Goal: Task Accomplishment & Management: Manage account settings

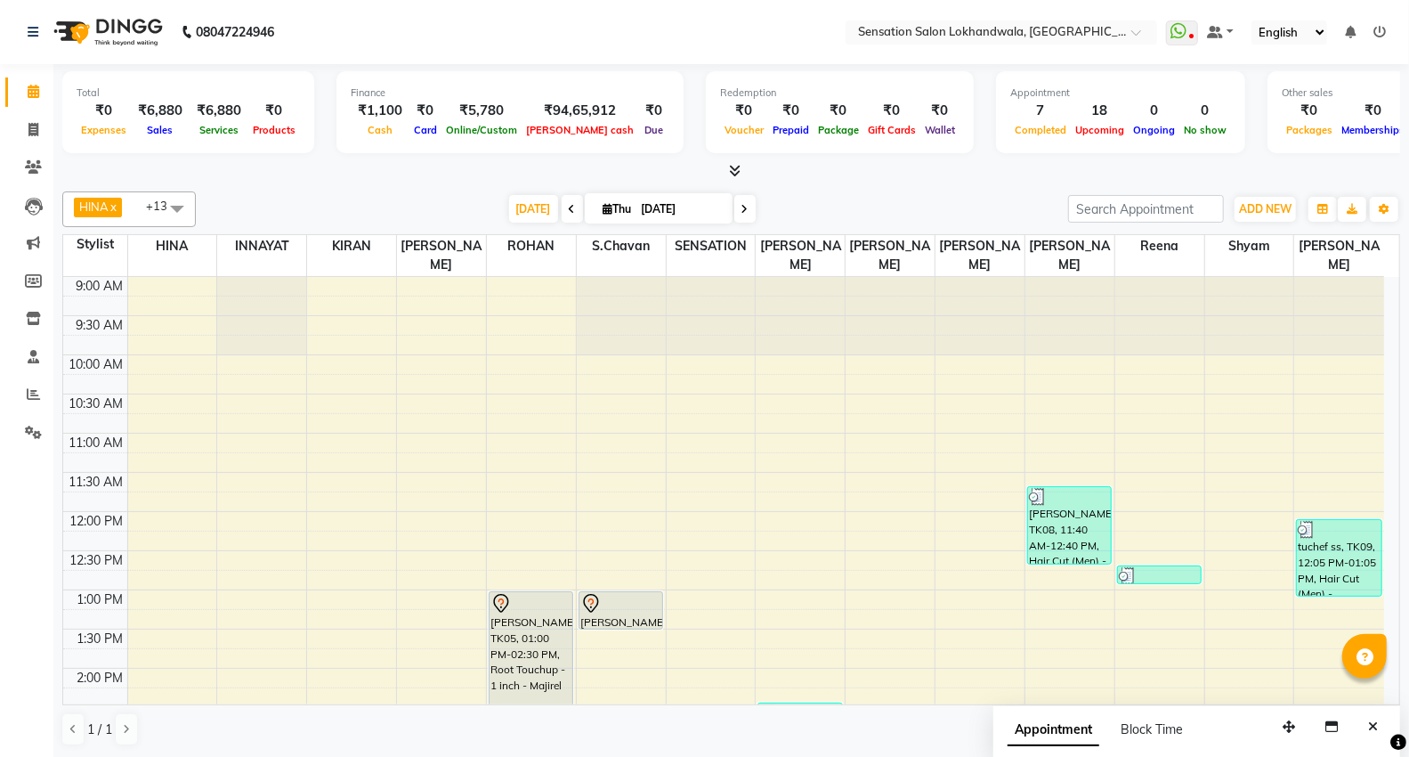
scroll to position [540, 0]
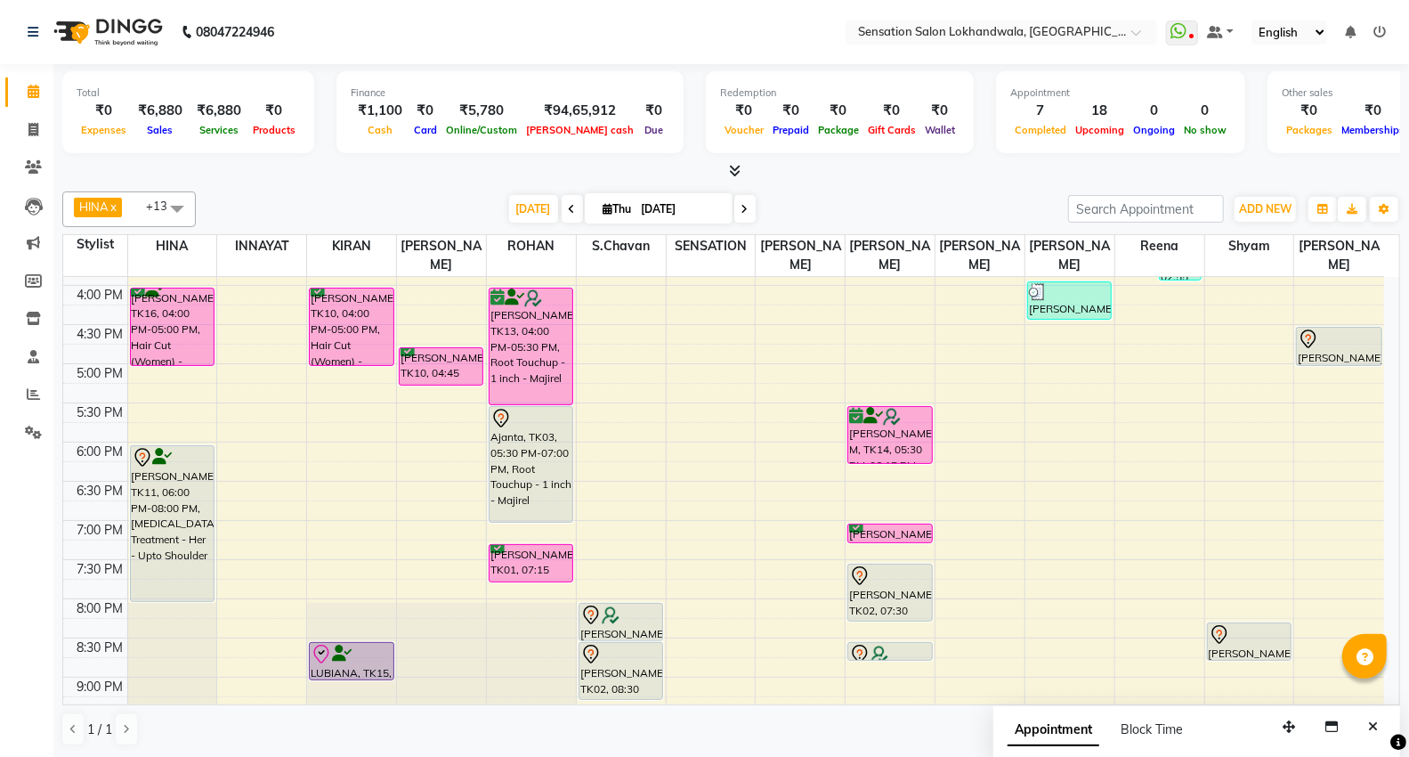
click at [737, 215] on span at bounding box center [744, 209] width 21 height 28
type input "05-09-2025"
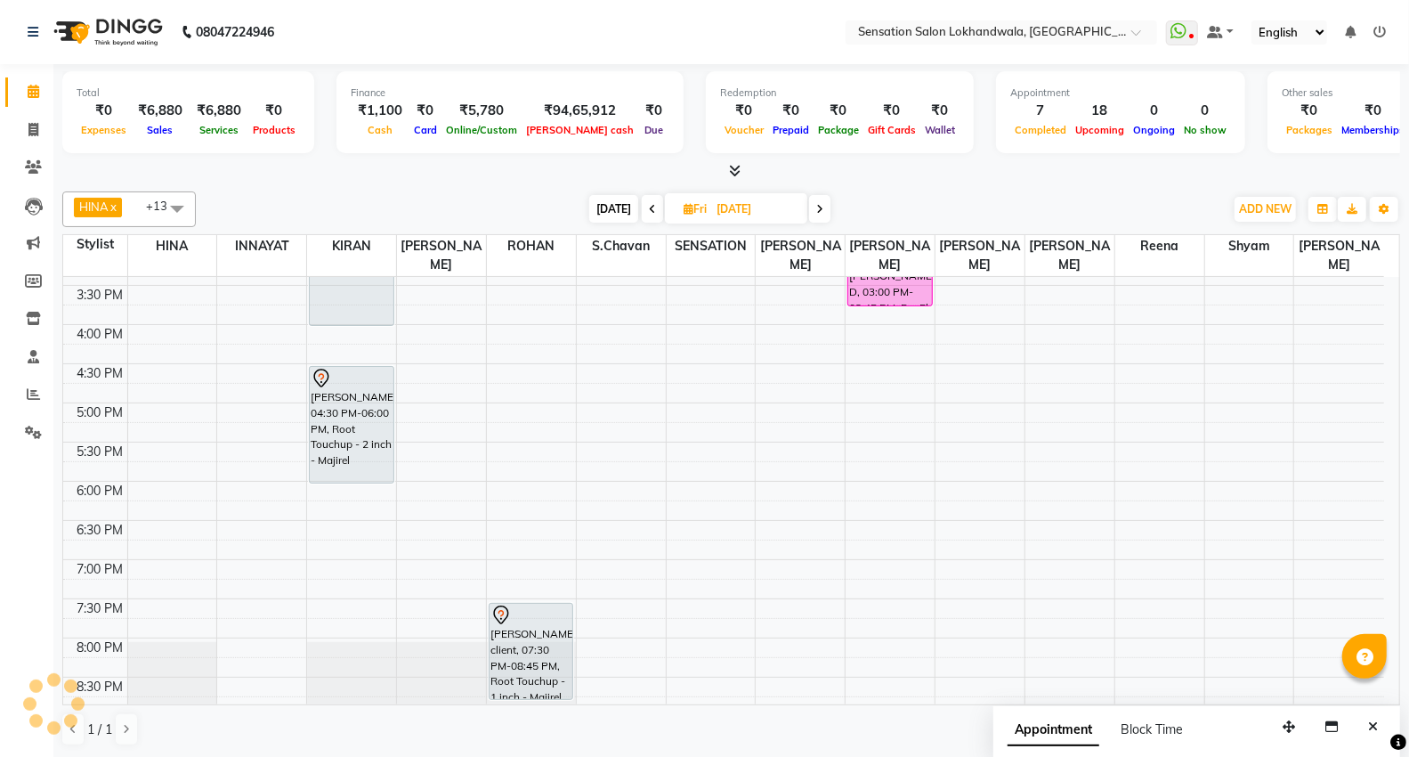
scroll to position [509, 0]
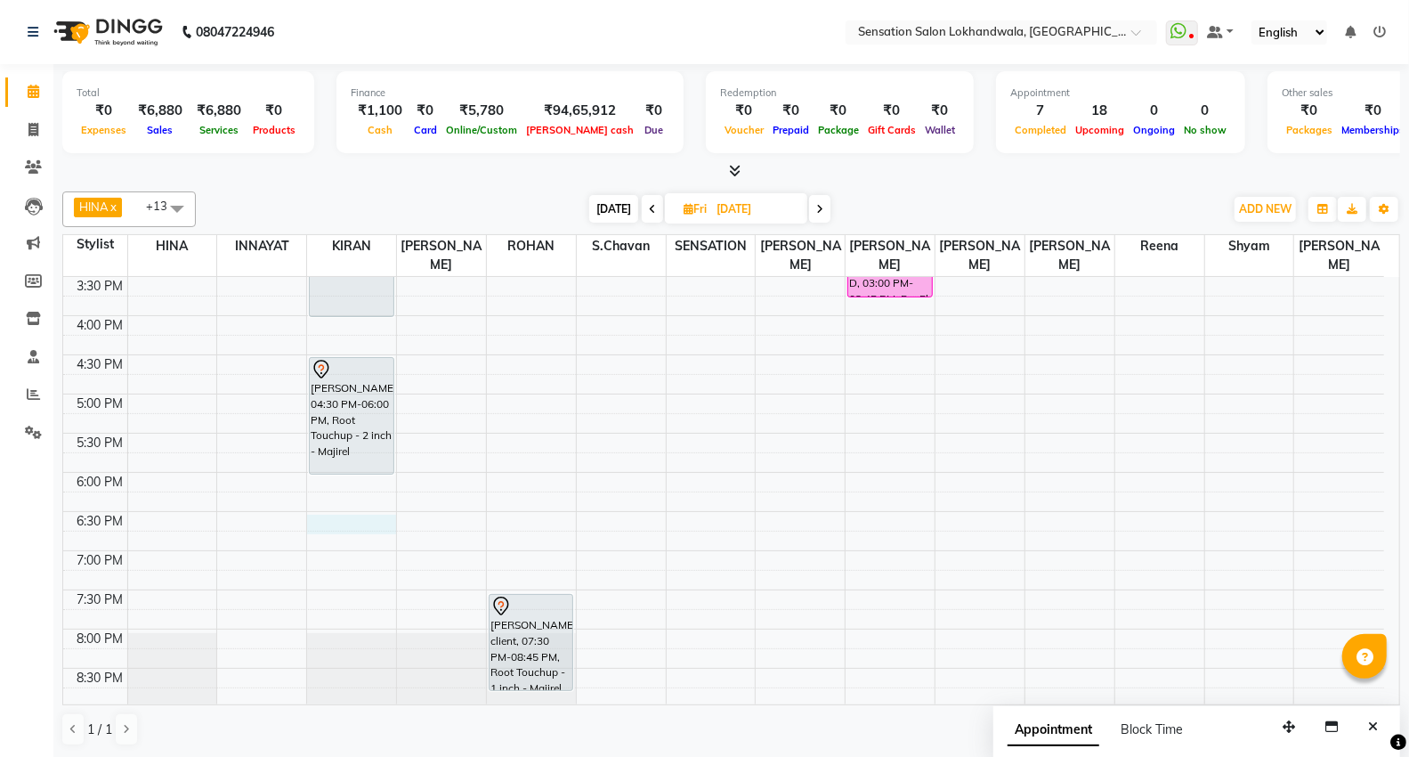
click at [359, 508] on div "9:00 AM 9:30 AM 10:00 AM 10:30 AM 11:00 AM 11:30 AM 12:00 PM 12:30 PM 1:00 PM 1…" at bounding box center [723, 355] width 1321 height 1174
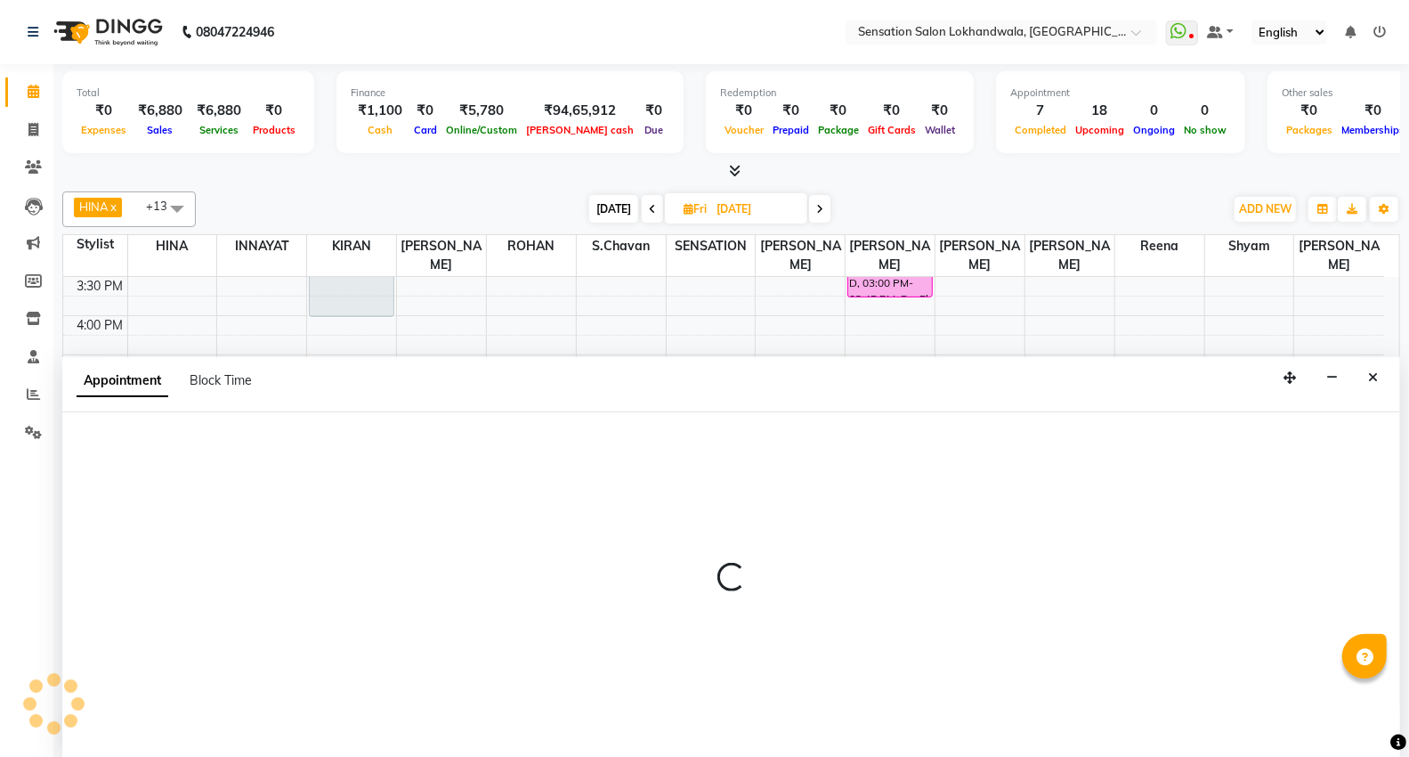
scroll to position [1, 0]
select select "7686"
select select "1110"
select select "tentative"
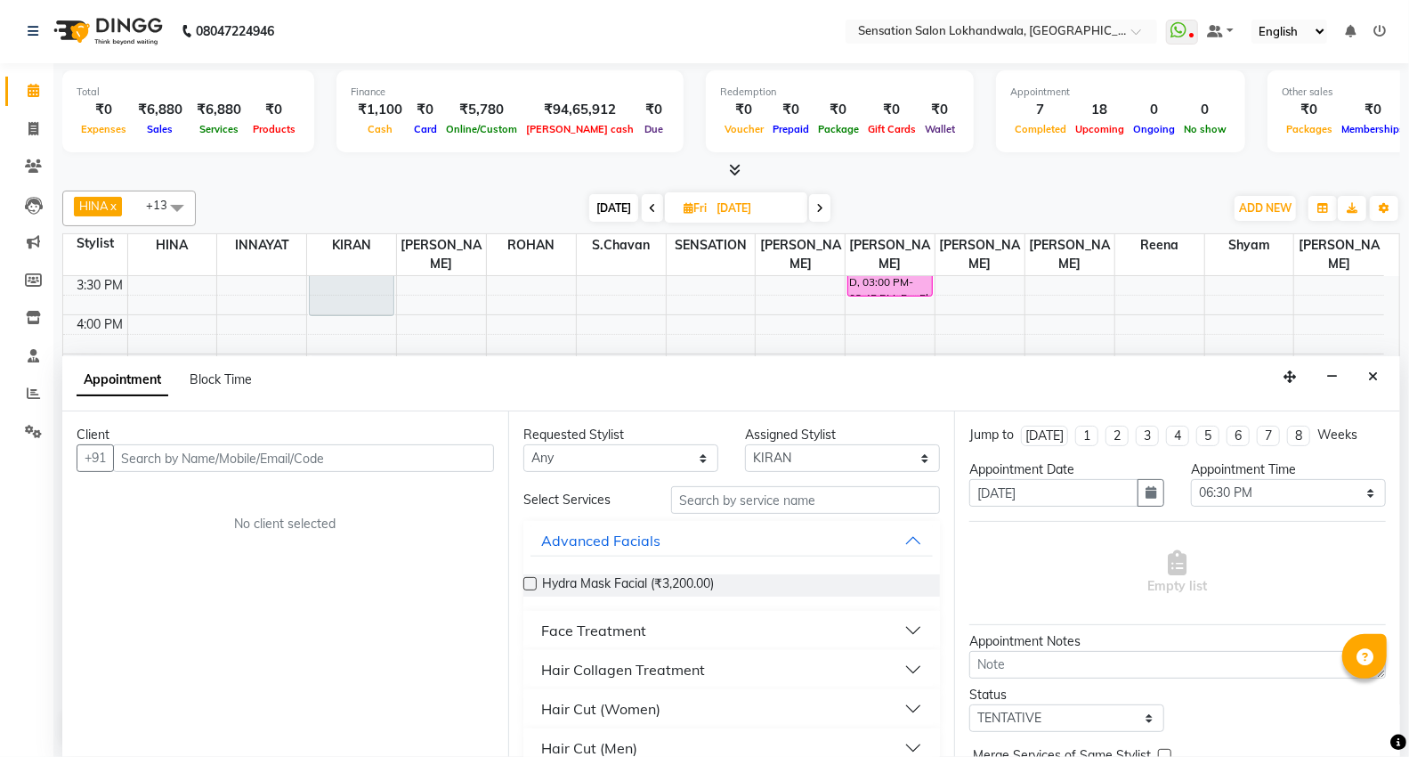
click at [256, 467] on input "text" at bounding box center [303, 458] width 381 height 28
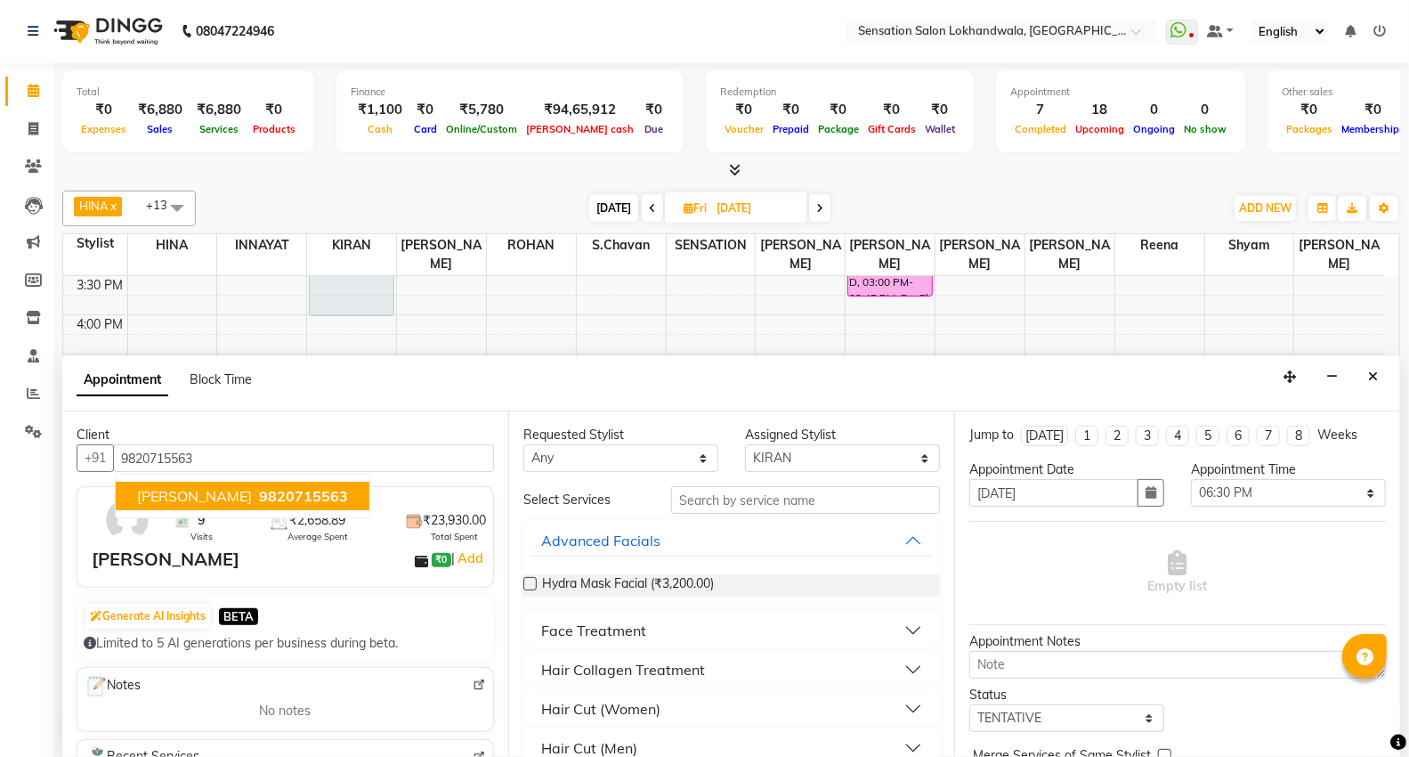
click at [254, 484] on button "Dipti 9820715563" at bounding box center [243, 496] width 254 height 28
type input "9820715563"
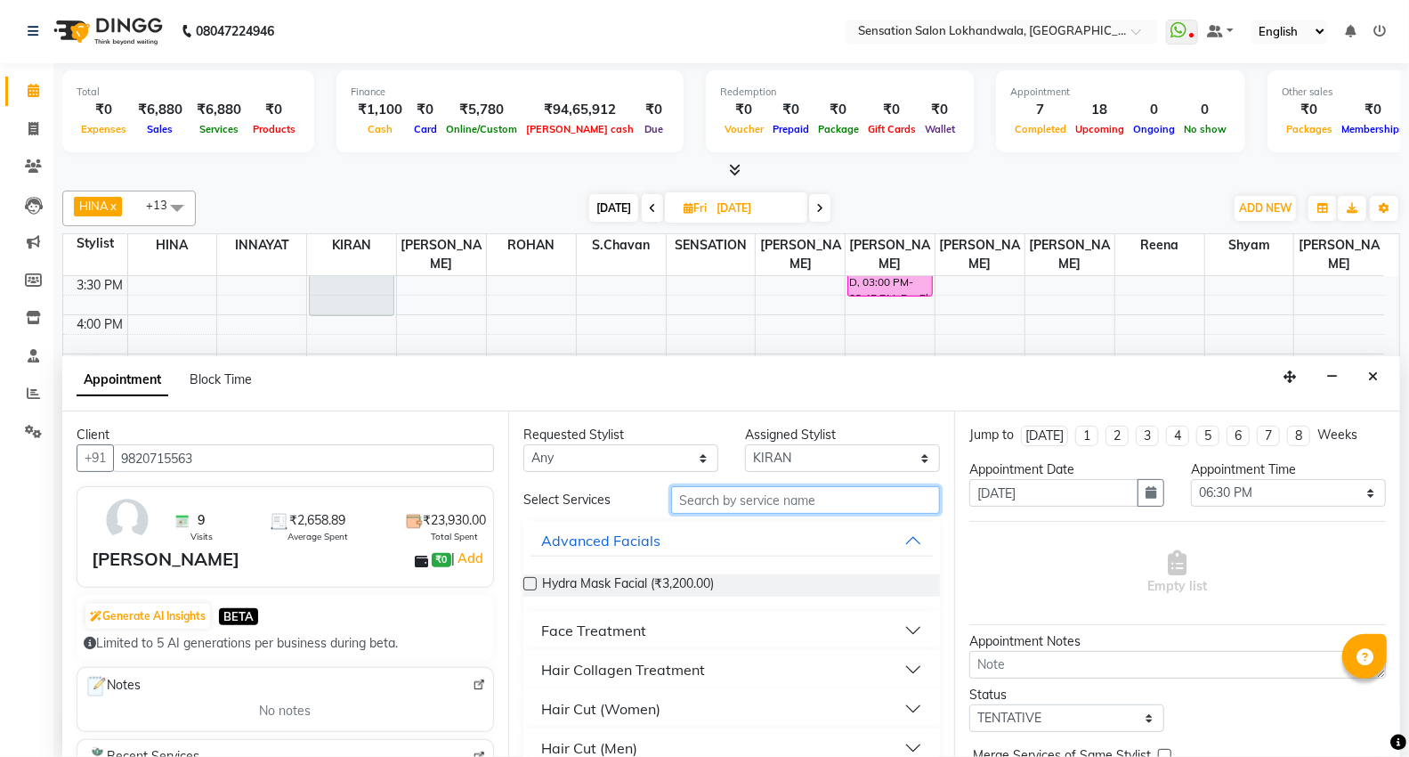
click at [822, 502] on input "text" at bounding box center [805, 500] width 269 height 28
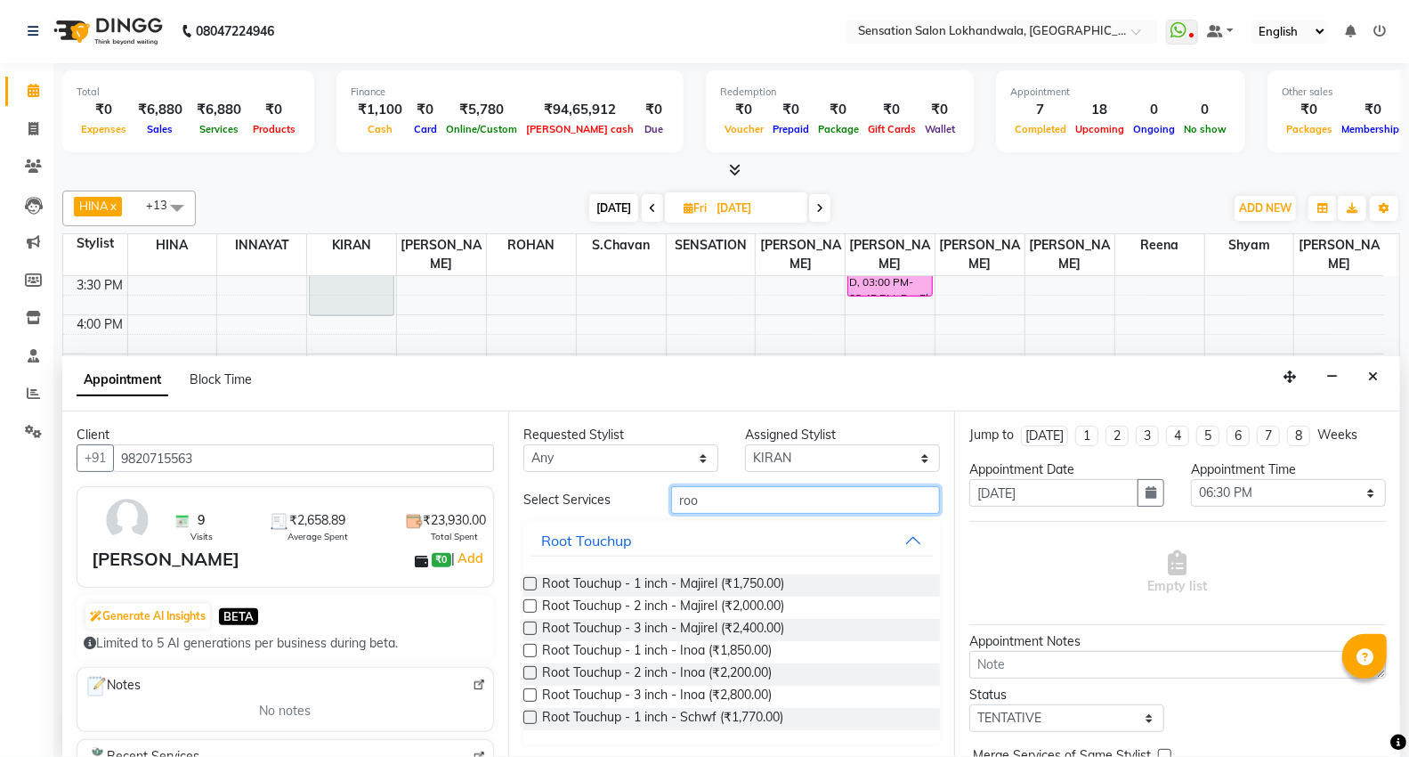
type input "roo"
click at [530, 588] on label at bounding box center [529, 583] width 13 height 13
click at [530, 588] on input "checkbox" at bounding box center [529, 586] width 12 height 12
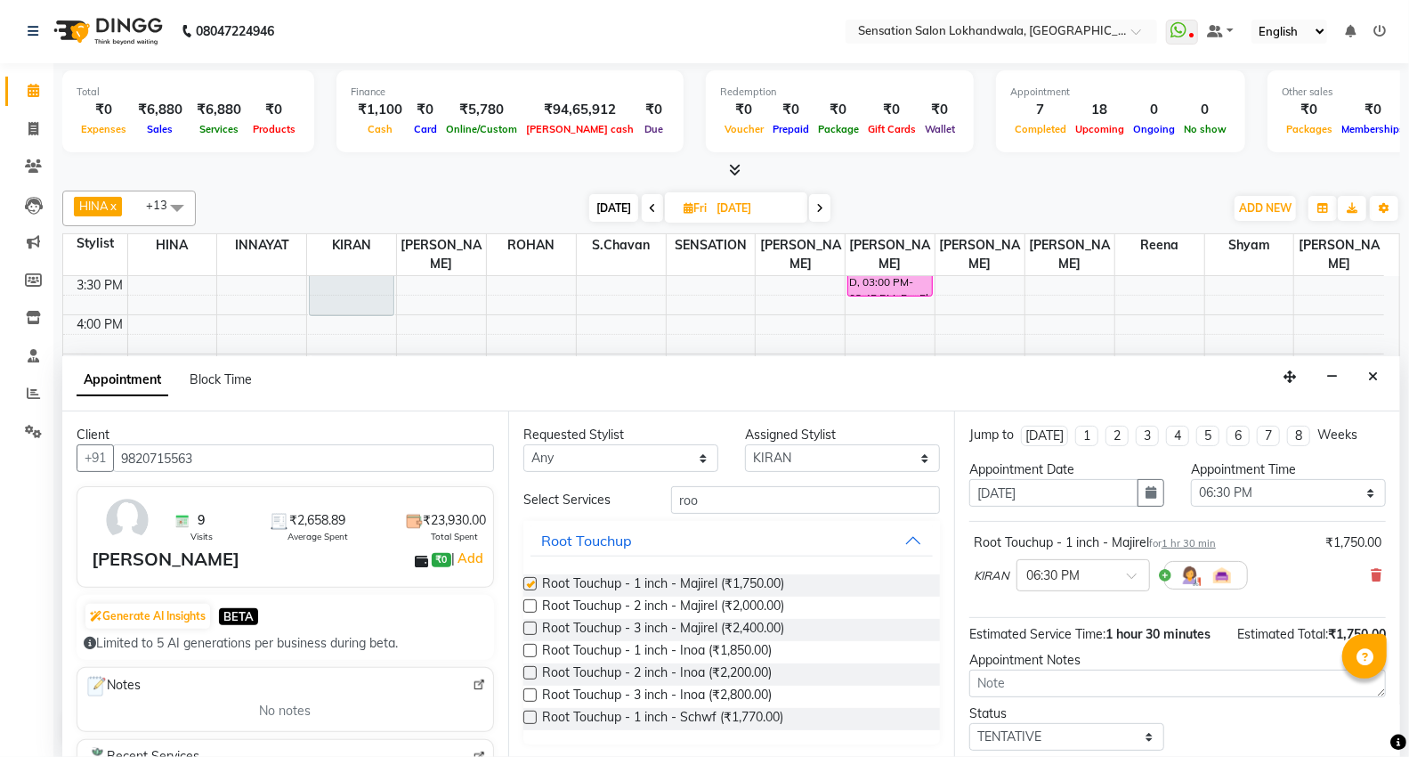
checkbox input "false"
click at [785, 509] on input "roo" at bounding box center [805, 500] width 269 height 28
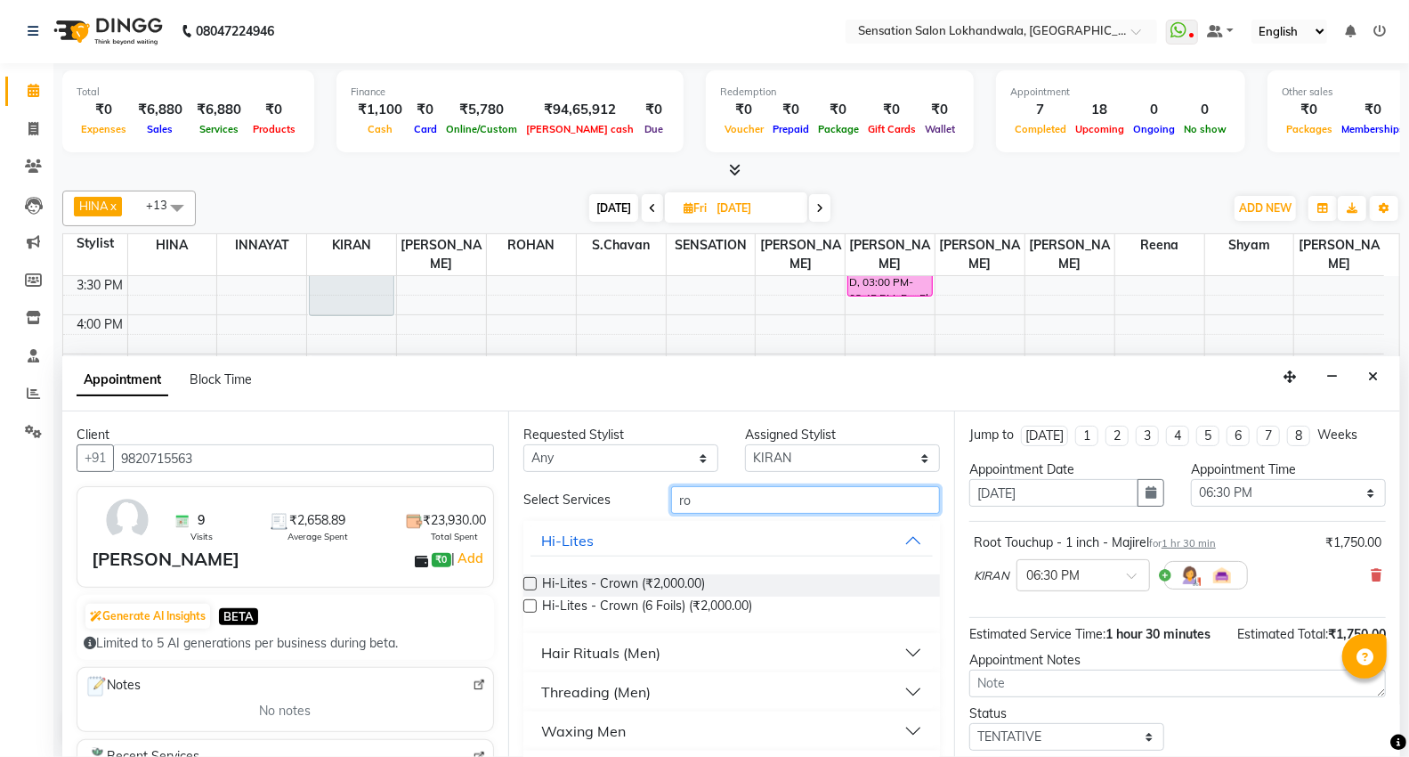
type input "r"
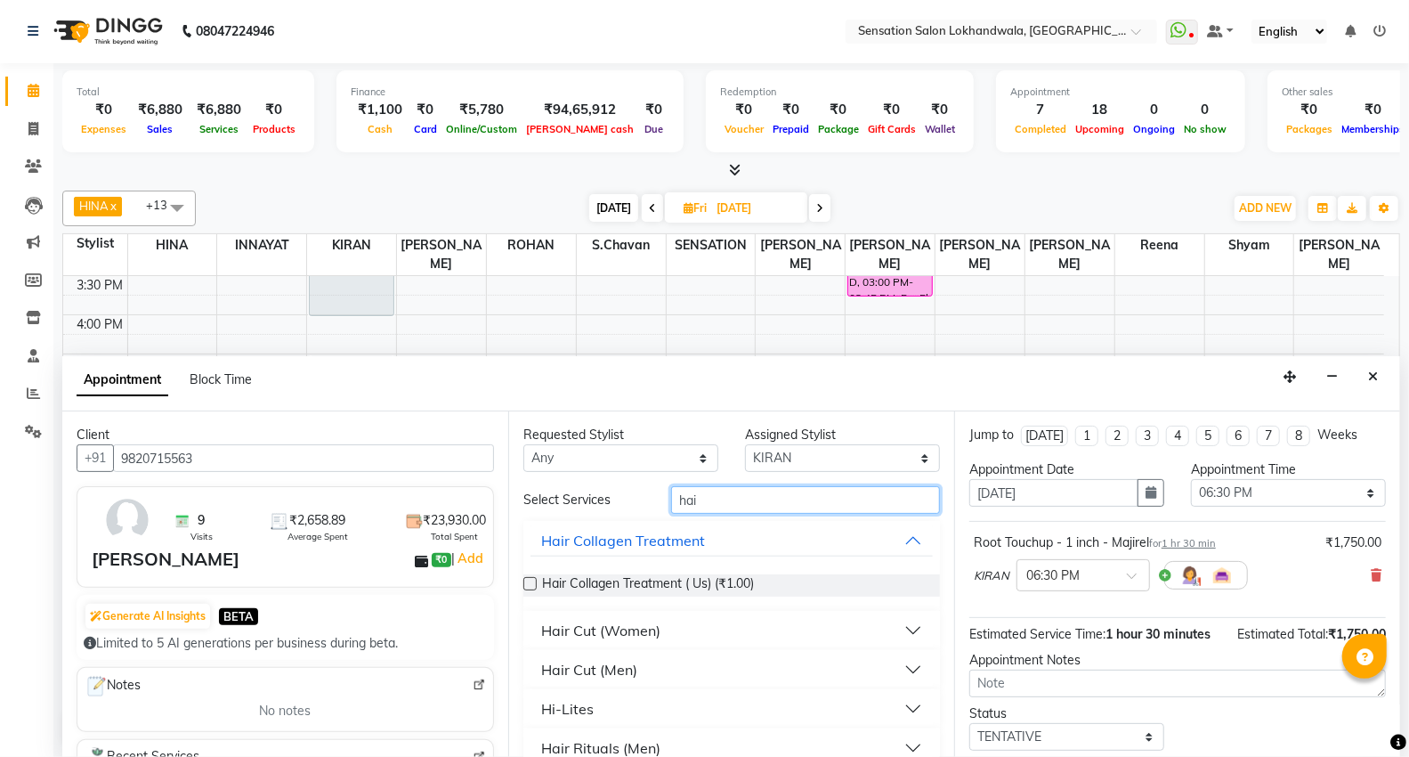
type input "hai"
click at [705, 668] on button "Hair Cut (Men)" at bounding box center [732, 669] width 402 height 32
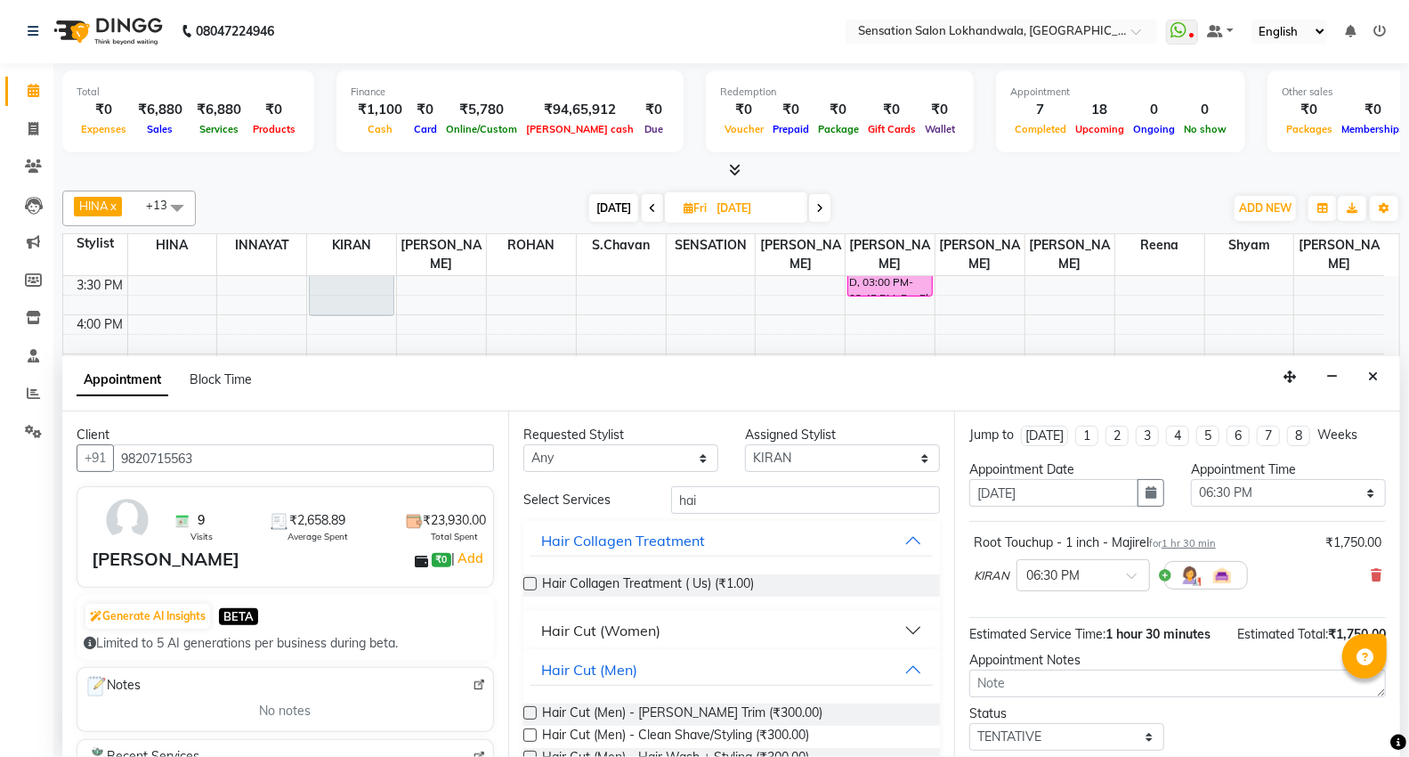
click at [726, 632] on button "Hair Cut (Women)" at bounding box center [732, 630] width 402 height 32
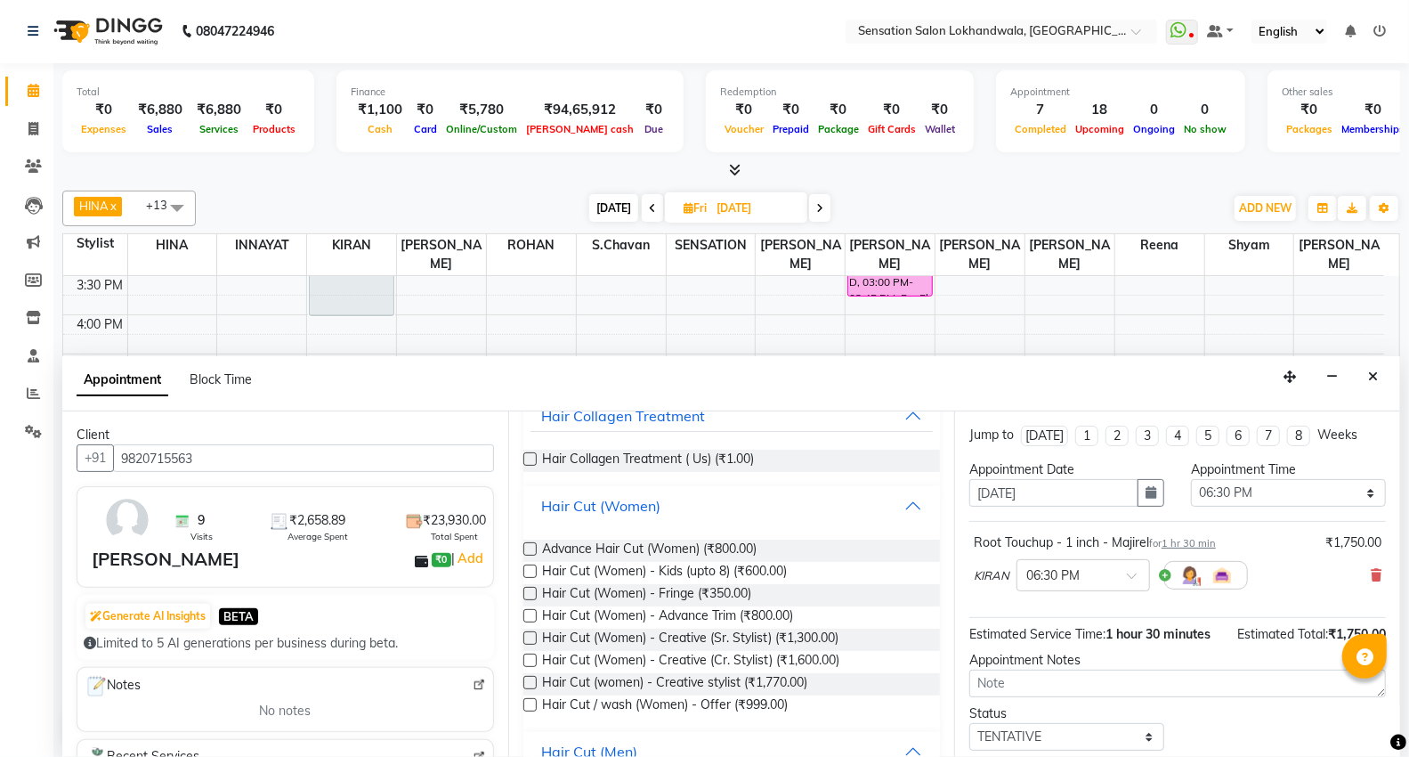
scroll to position [244, 0]
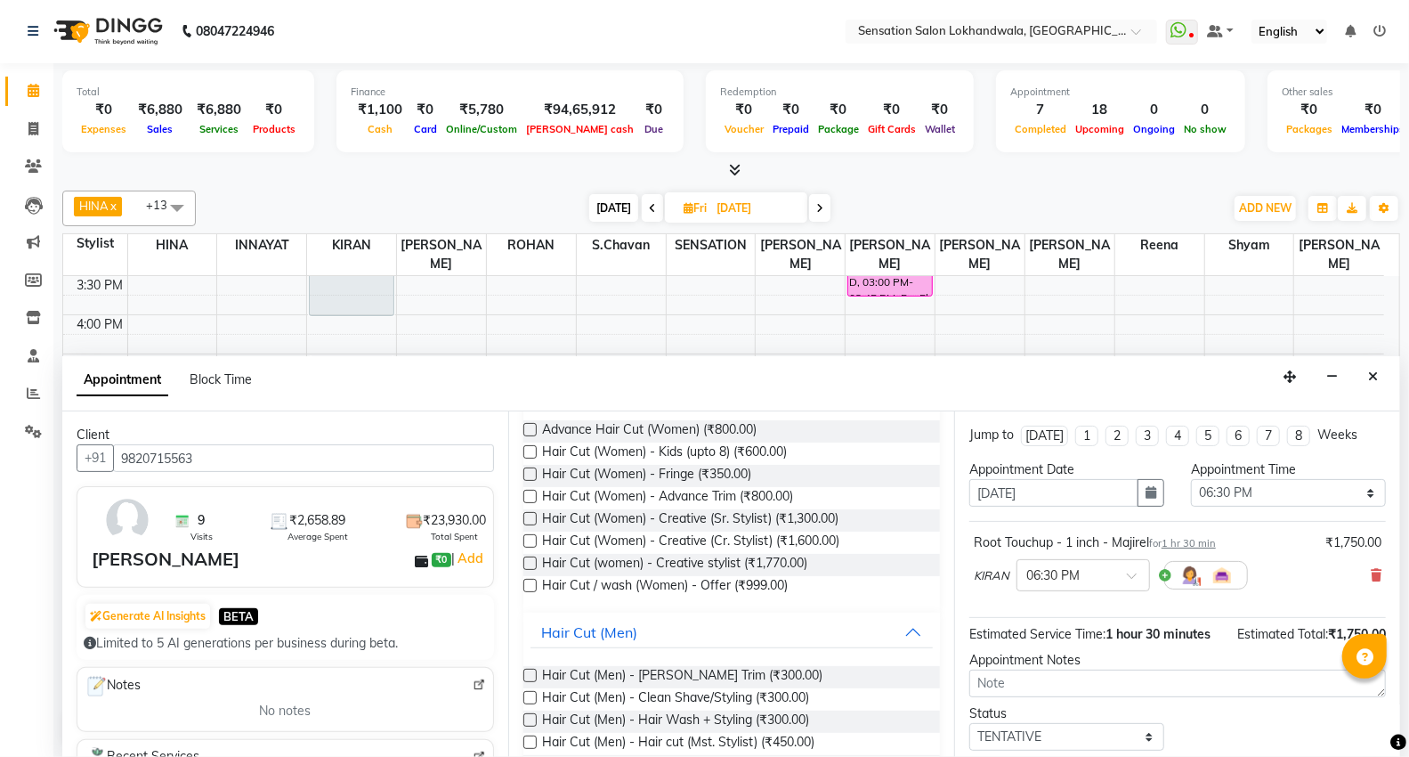
click at [529, 540] on label at bounding box center [529, 540] width 13 height 13
click at [529, 540] on input "checkbox" at bounding box center [529, 543] width 12 height 12
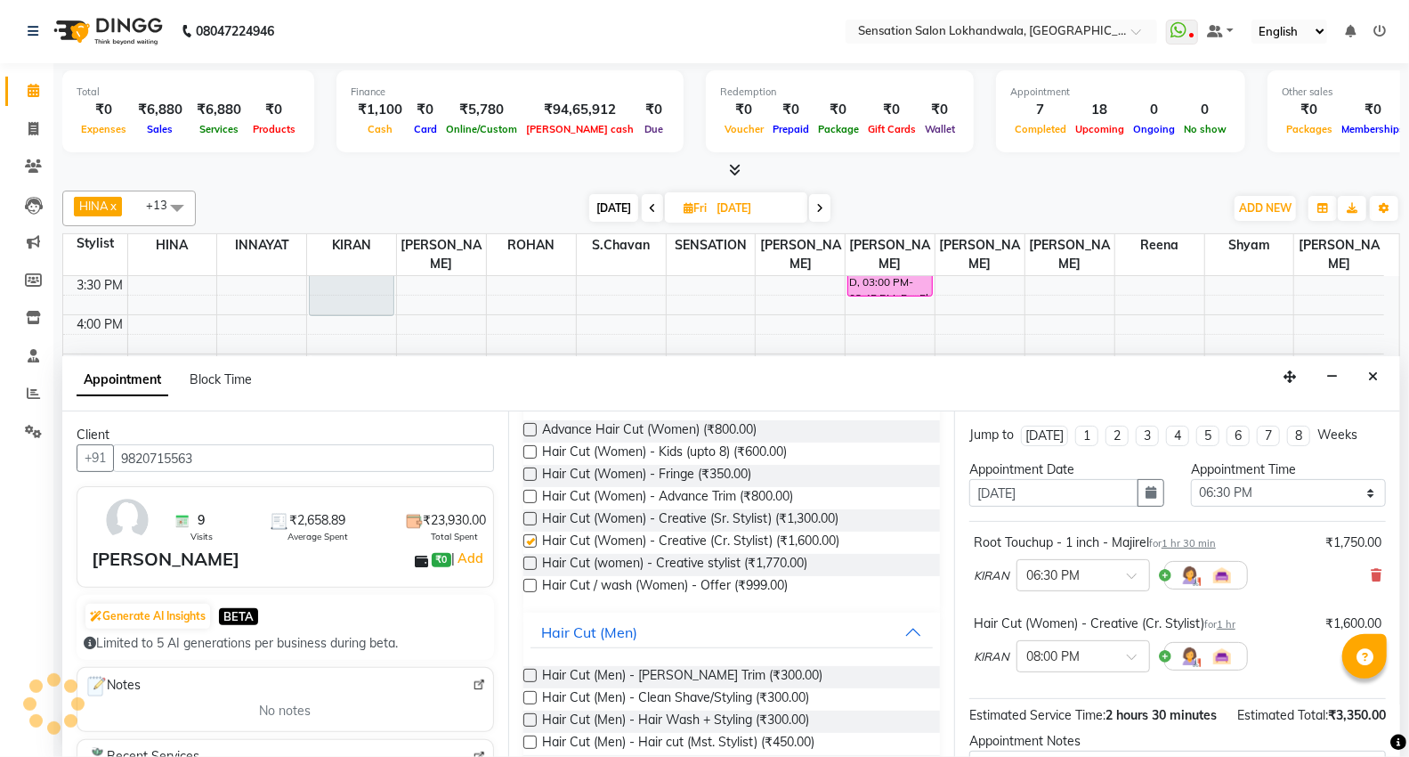
checkbox input "false"
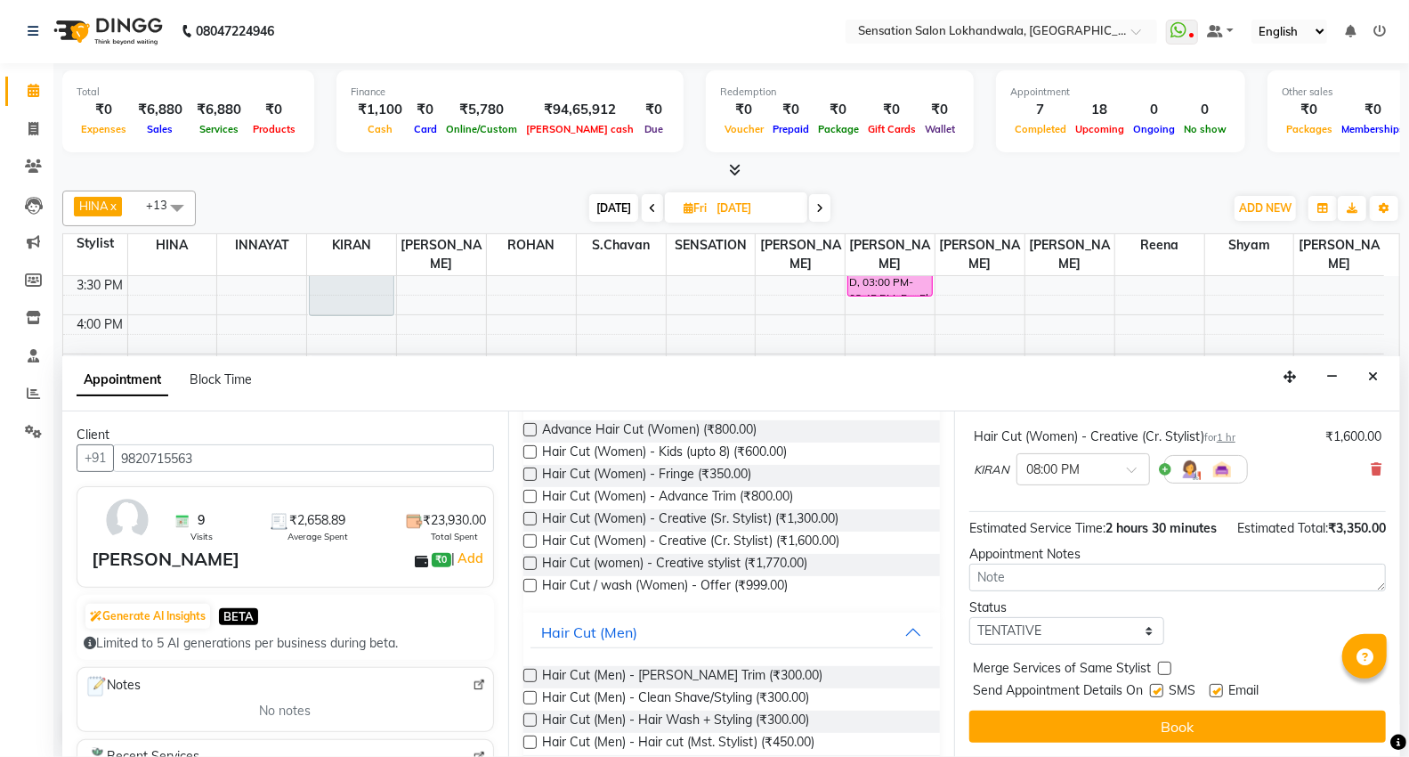
scroll to position [206, 0]
click at [1339, 719] on button "Book" at bounding box center [1178, 726] width 417 height 32
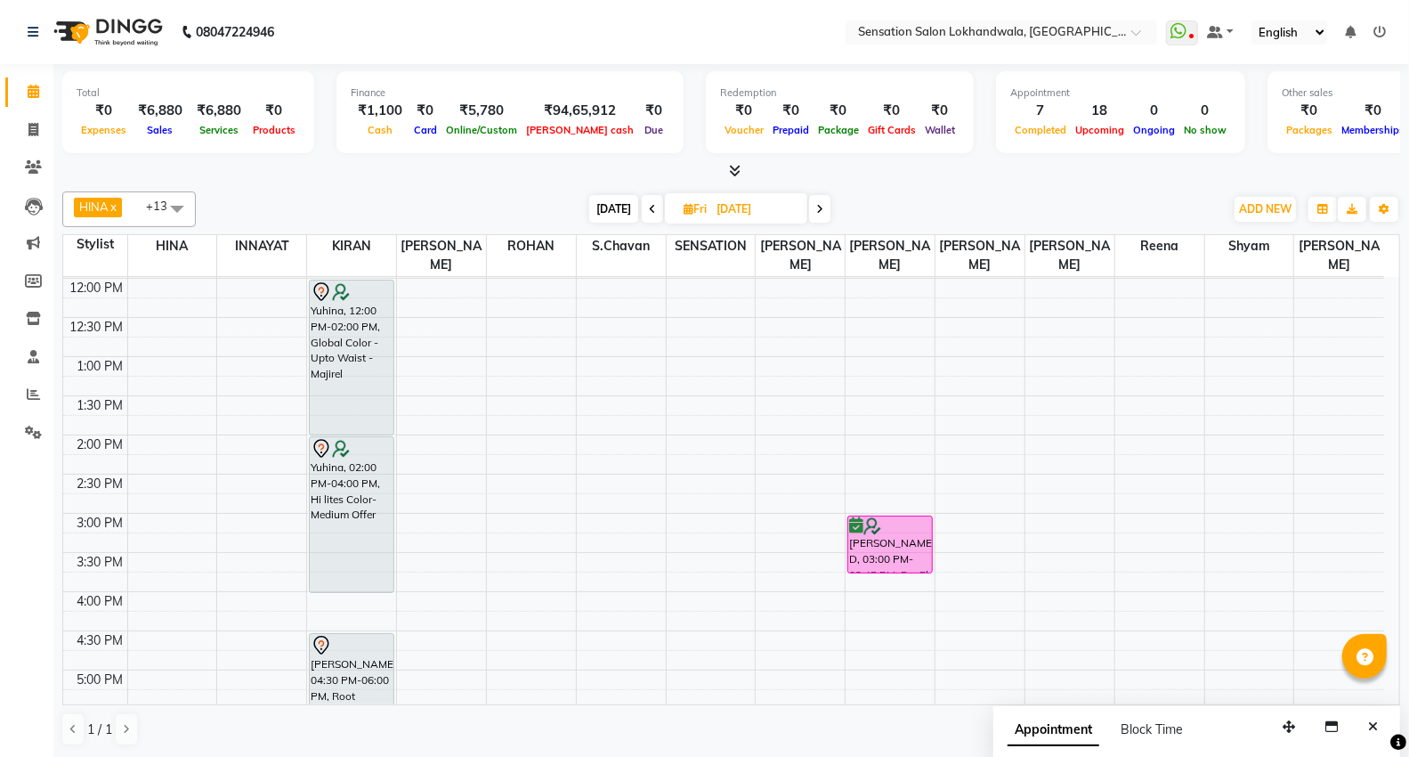
scroll to position [212, 0]
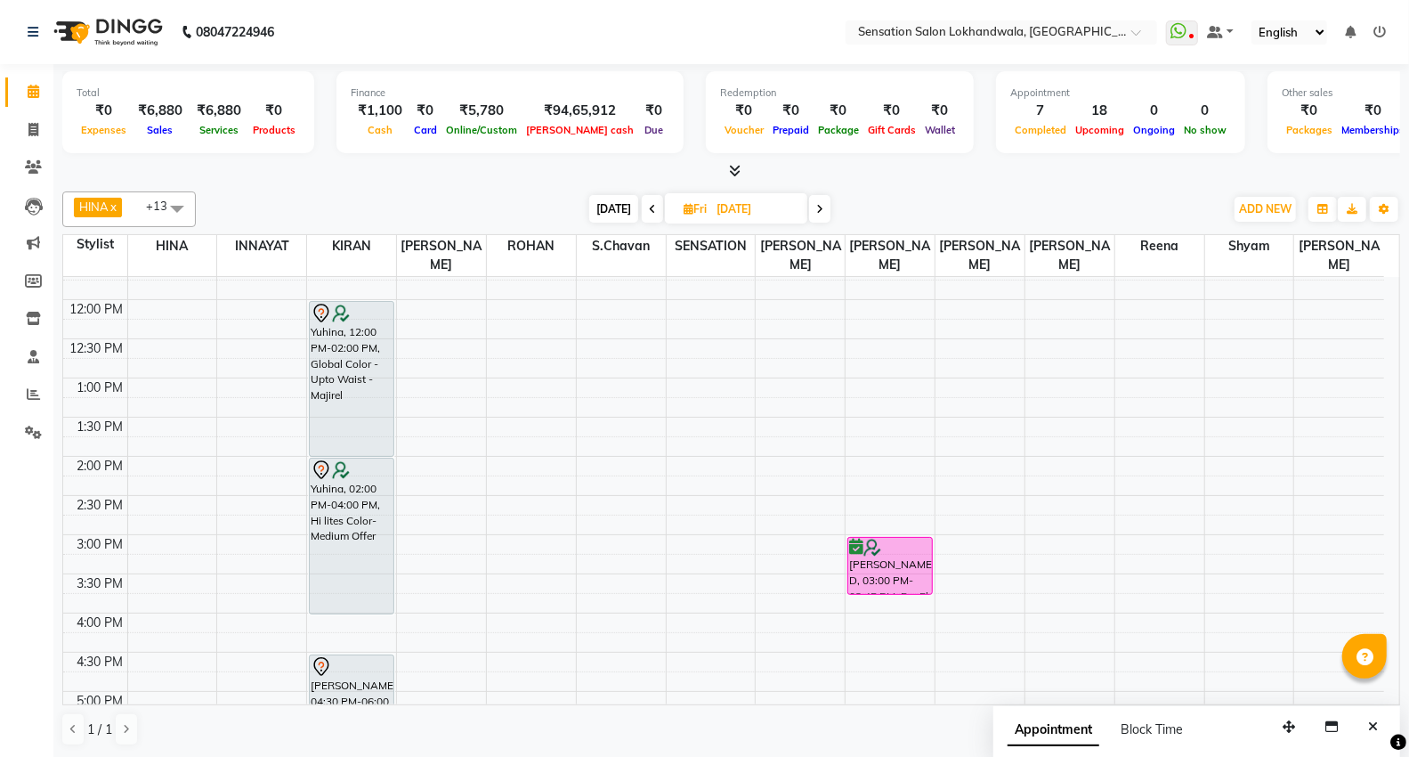
click at [628, 215] on span "[DATE]" at bounding box center [613, 209] width 49 height 28
type input "[DATE]"
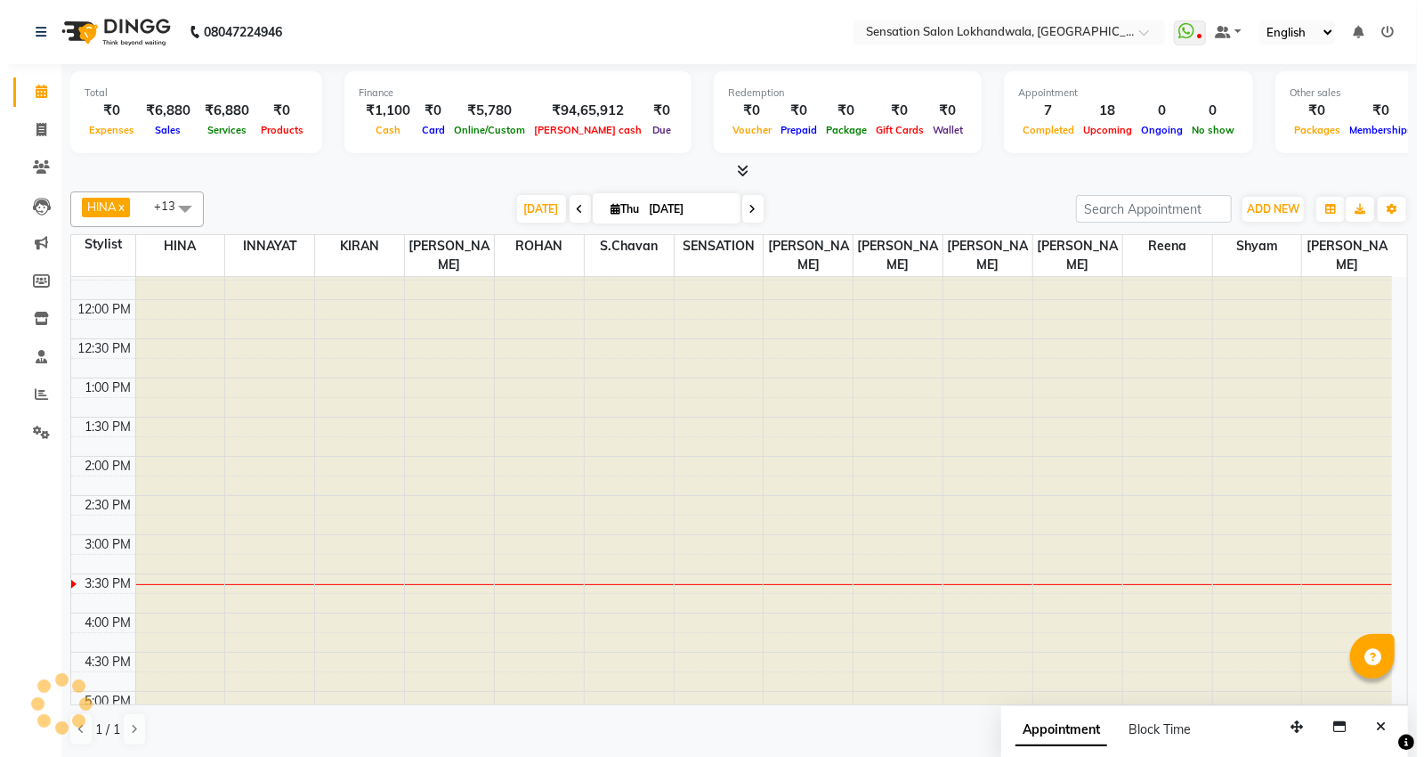
scroll to position [473, 0]
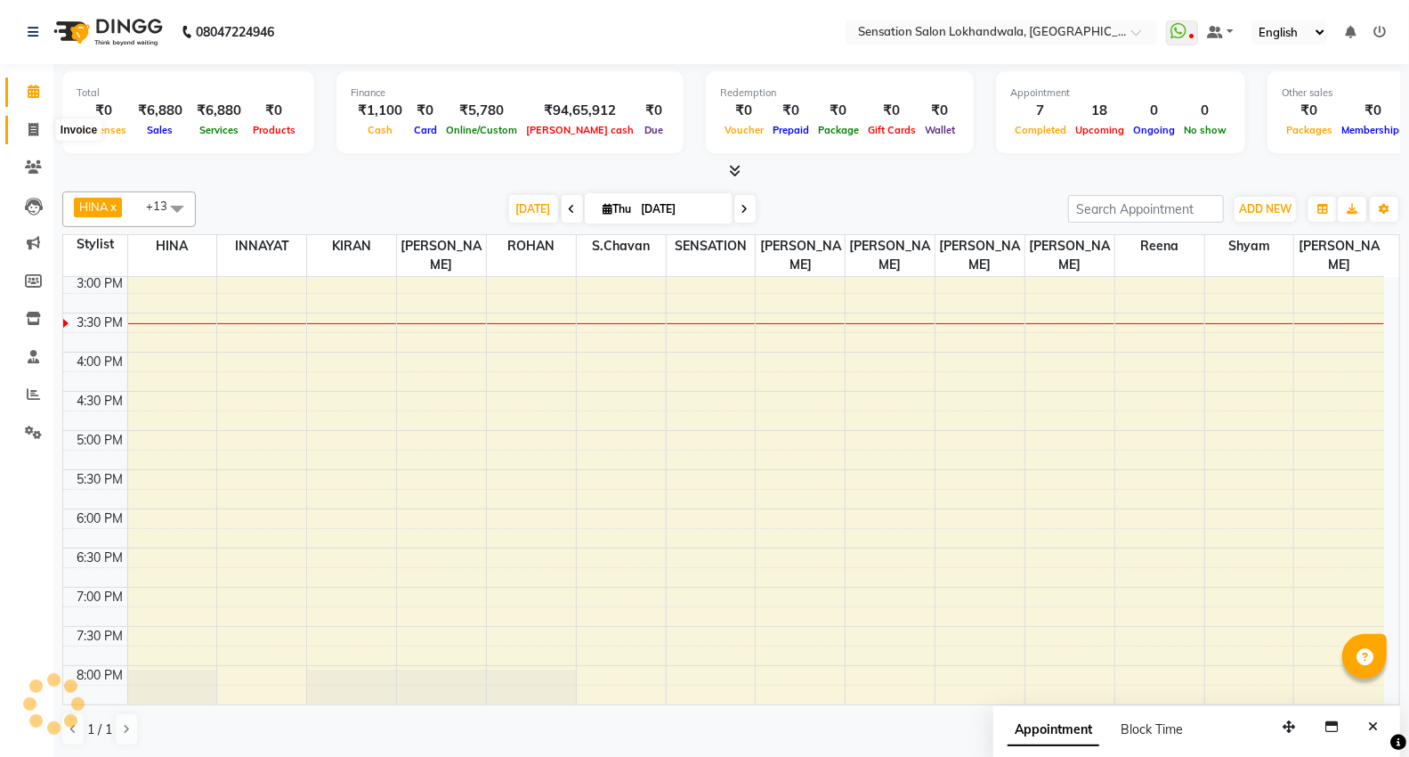
click at [45, 127] on span at bounding box center [33, 130] width 31 height 20
select select "1499"
select select "service"
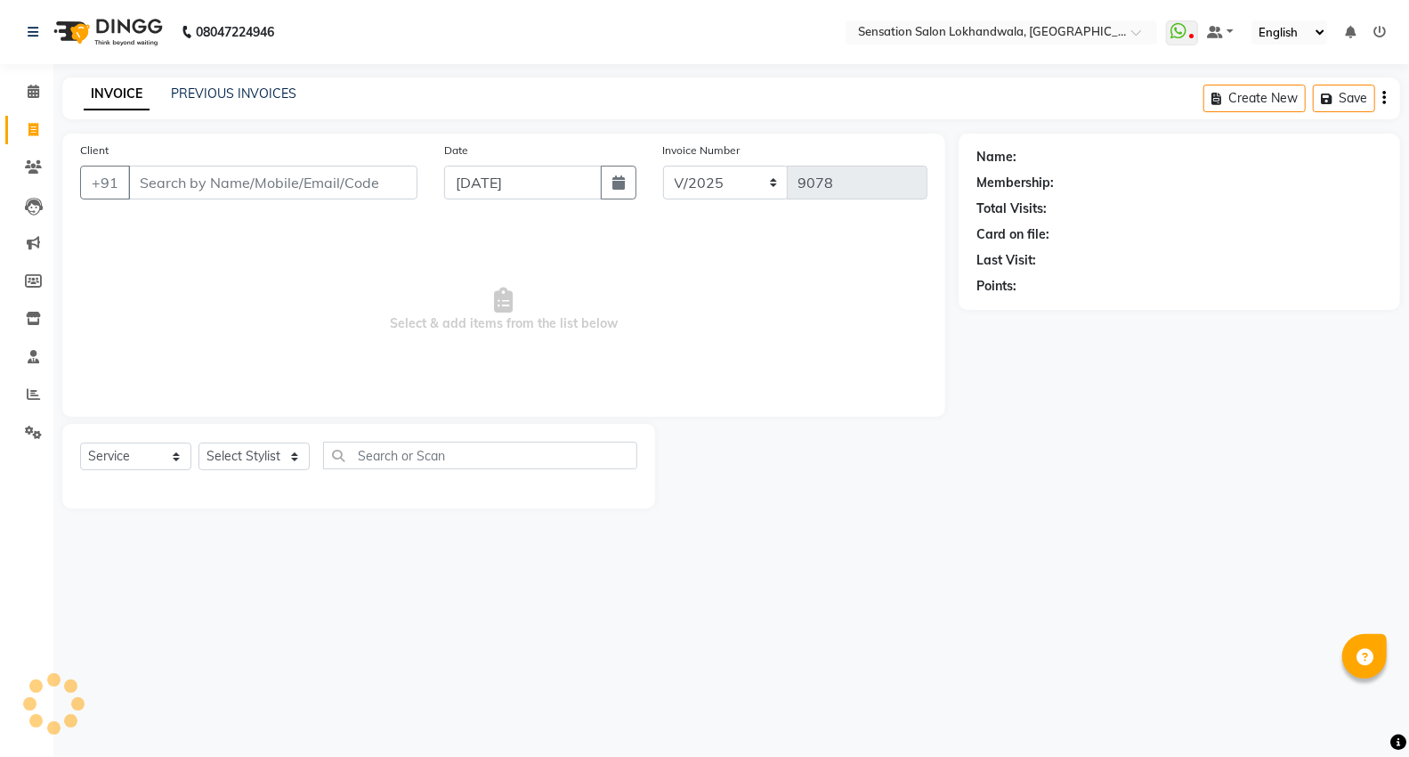
click at [240, 158] on div "Client +91" at bounding box center [249, 177] width 364 height 73
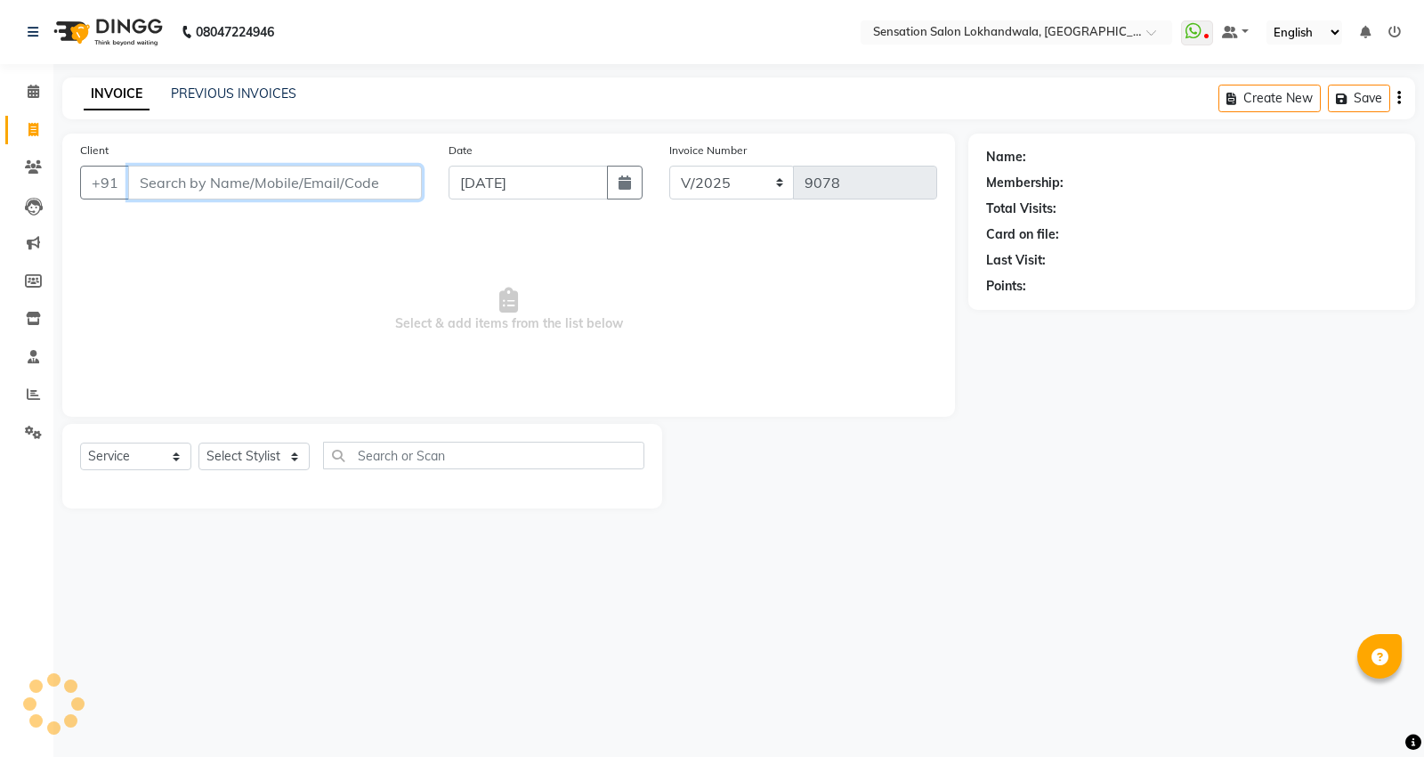
click at [248, 173] on input "Client" at bounding box center [275, 183] width 294 height 34
type input "9820041438"
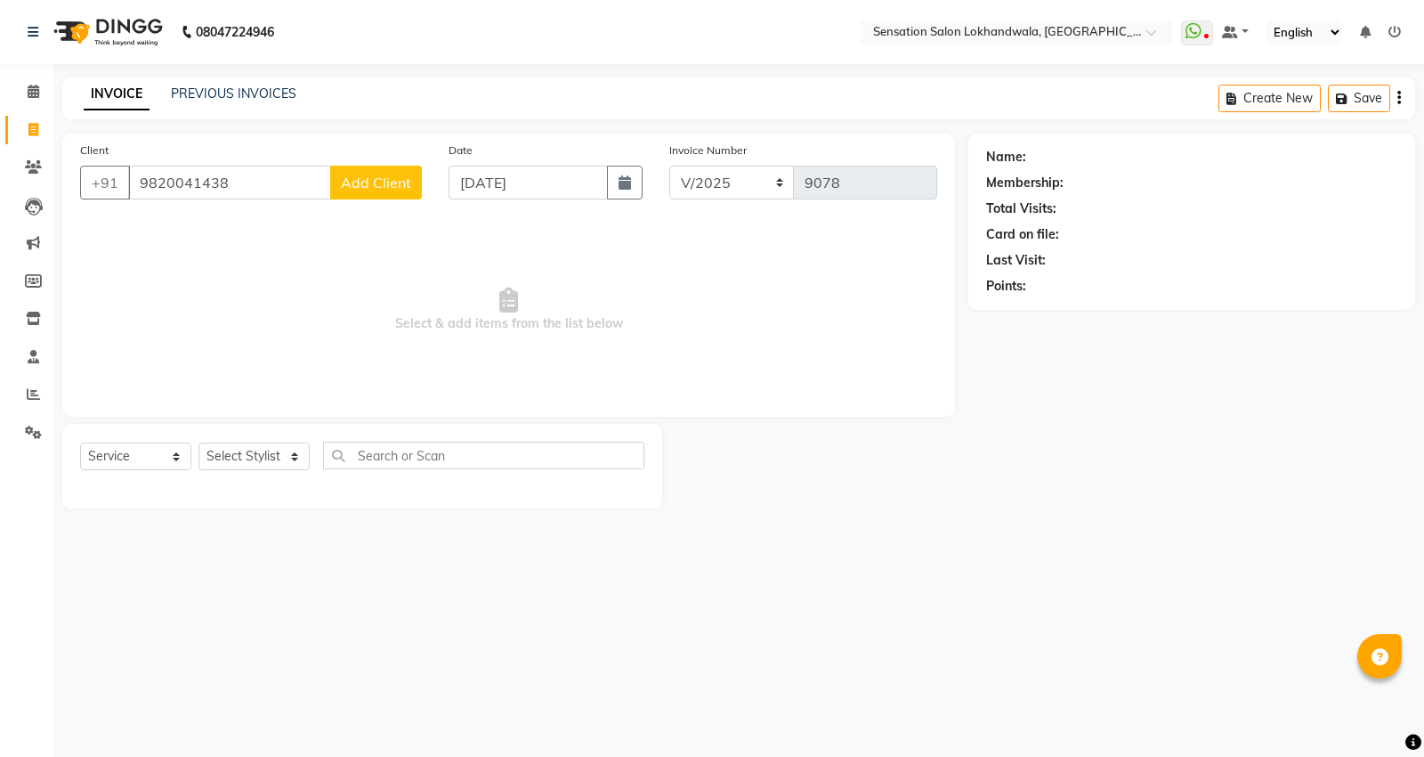
click at [376, 190] on span "Add Client" at bounding box center [376, 183] width 70 height 18
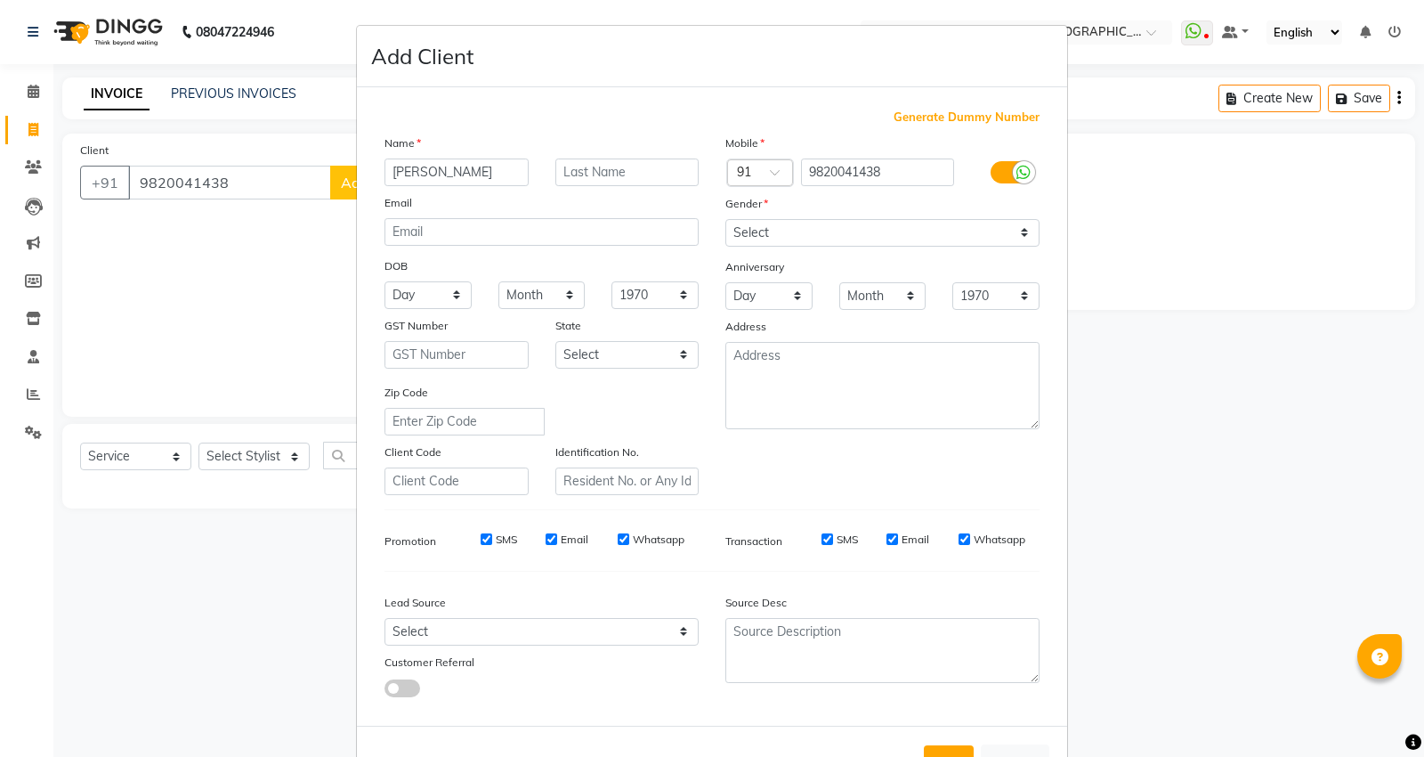
type input "Sunaina"
click at [629, 190] on div "Name Sunaina Email DOB Day 01 02 03 04 05 06 07 08 09 10 11 12 13 14 15 16 17 1…" at bounding box center [541, 314] width 341 height 361
click at [661, 174] on input "text" at bounding box center [628, 172] width 144 height 28
type input "S"
drag, startPoint x: 714, startPoint y: 232, endPoint x: 779, endPoint y: 242, distance: 65.7
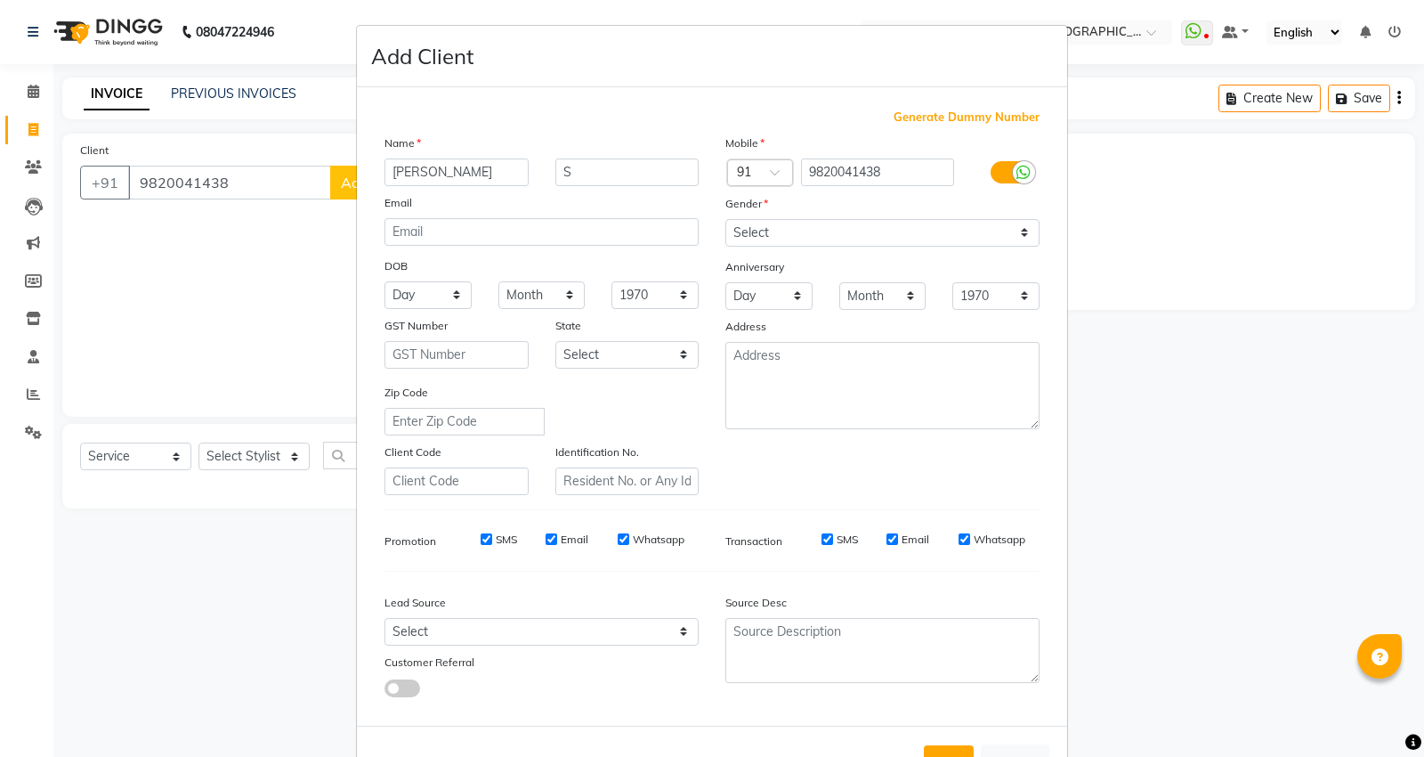
click at [719, 232] on div "Select Male Female Other Prefer Not To Say" at bounding box center [882, 233] width 341 height 28
click at [779, 242] on select "Select Male Female Other Prefer Not To Say" at bounding box center [883, 233] width 314 height 28
select select "female"
click at [726, 219] on select "Select Male Female Other Prefer Not To Say" at bounding box center [883, 233] width 314 height 28
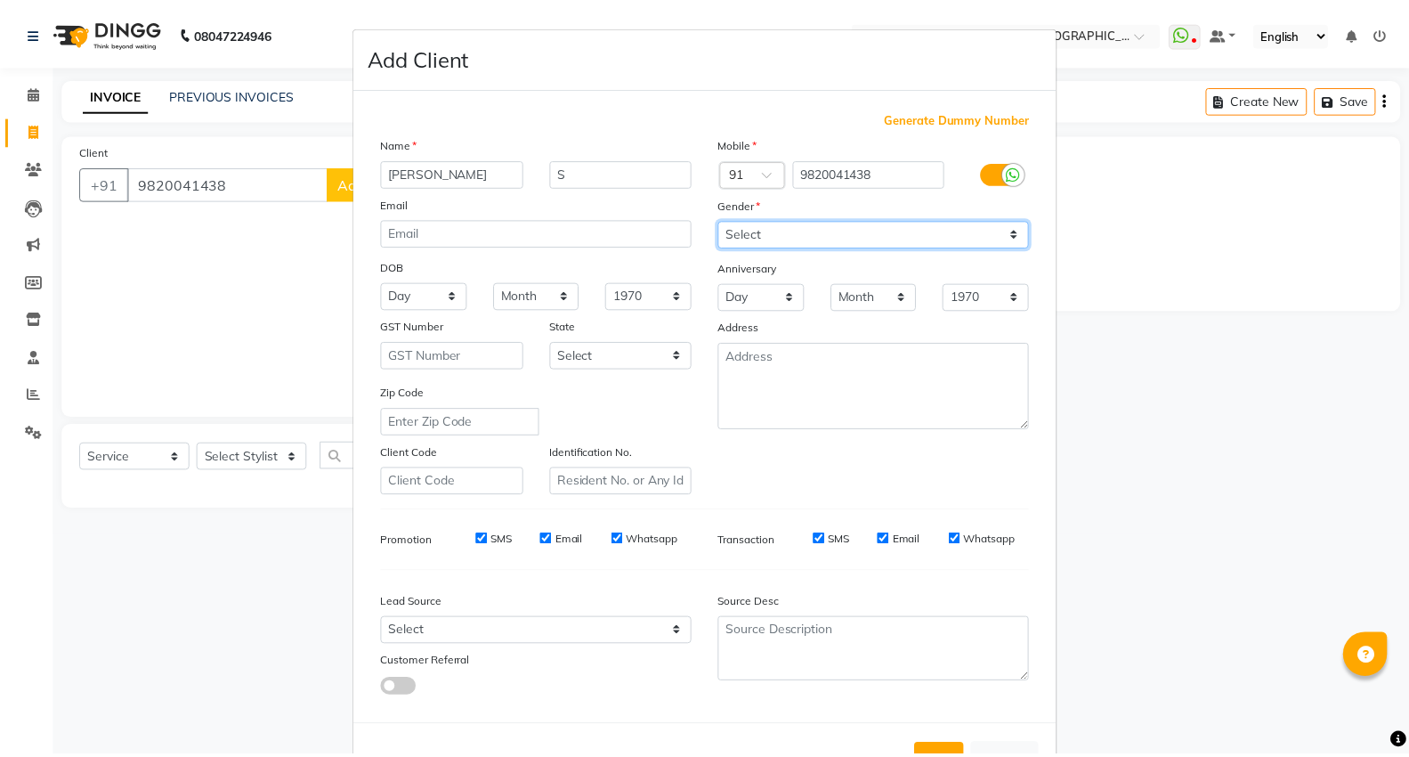
scroll to position [66, 0]
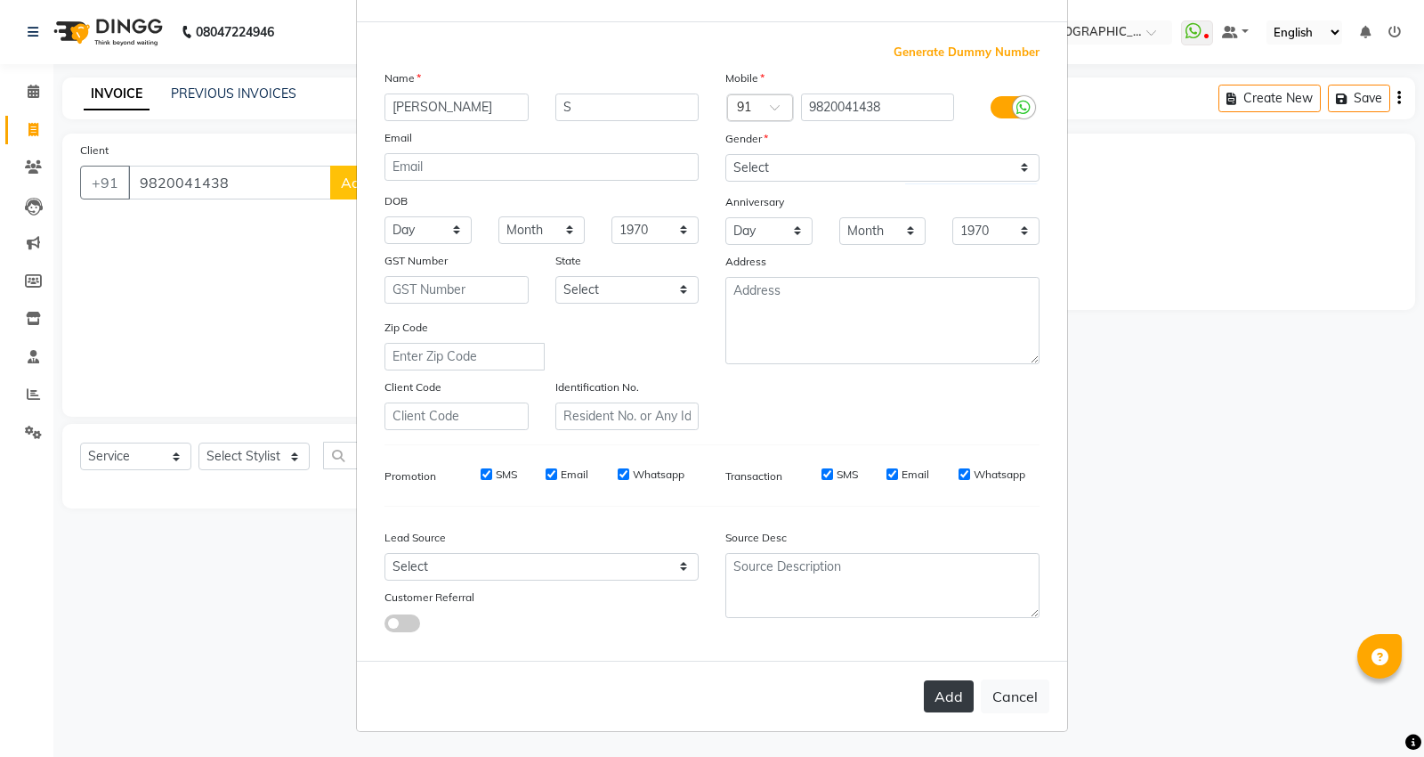
click at [944, 702] on button "Add" at bounding box center [949, 696] width 50 height 32
select select
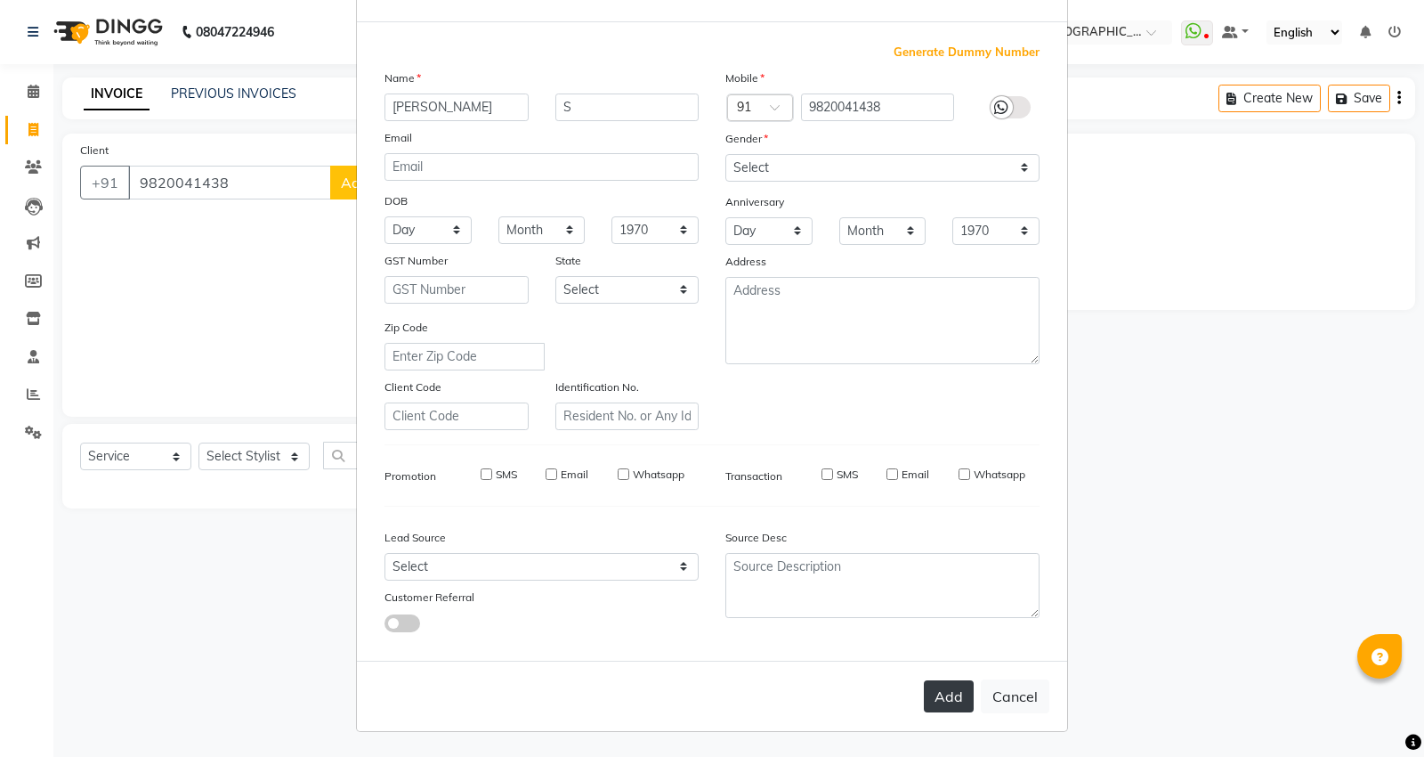
select select
checkbox input "false"
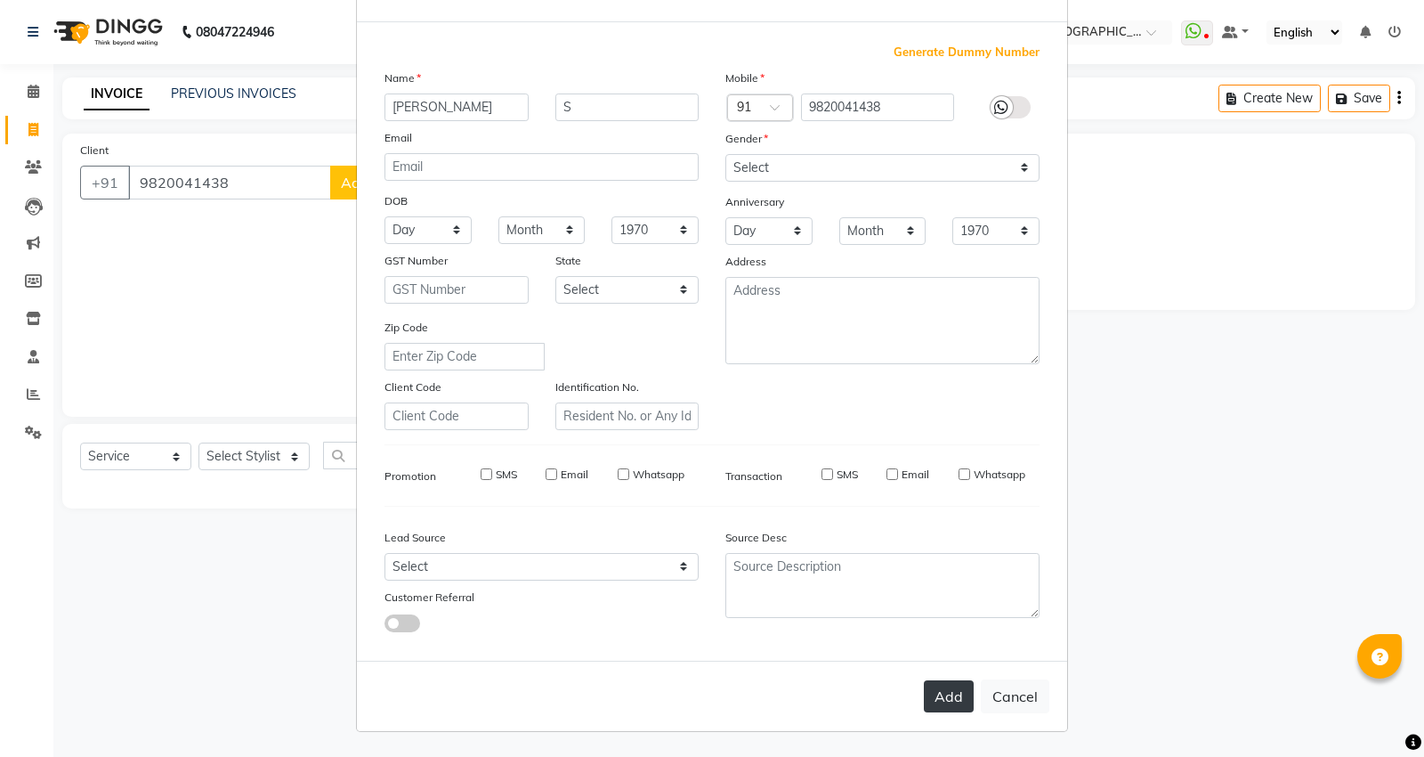
checkbox input "false"
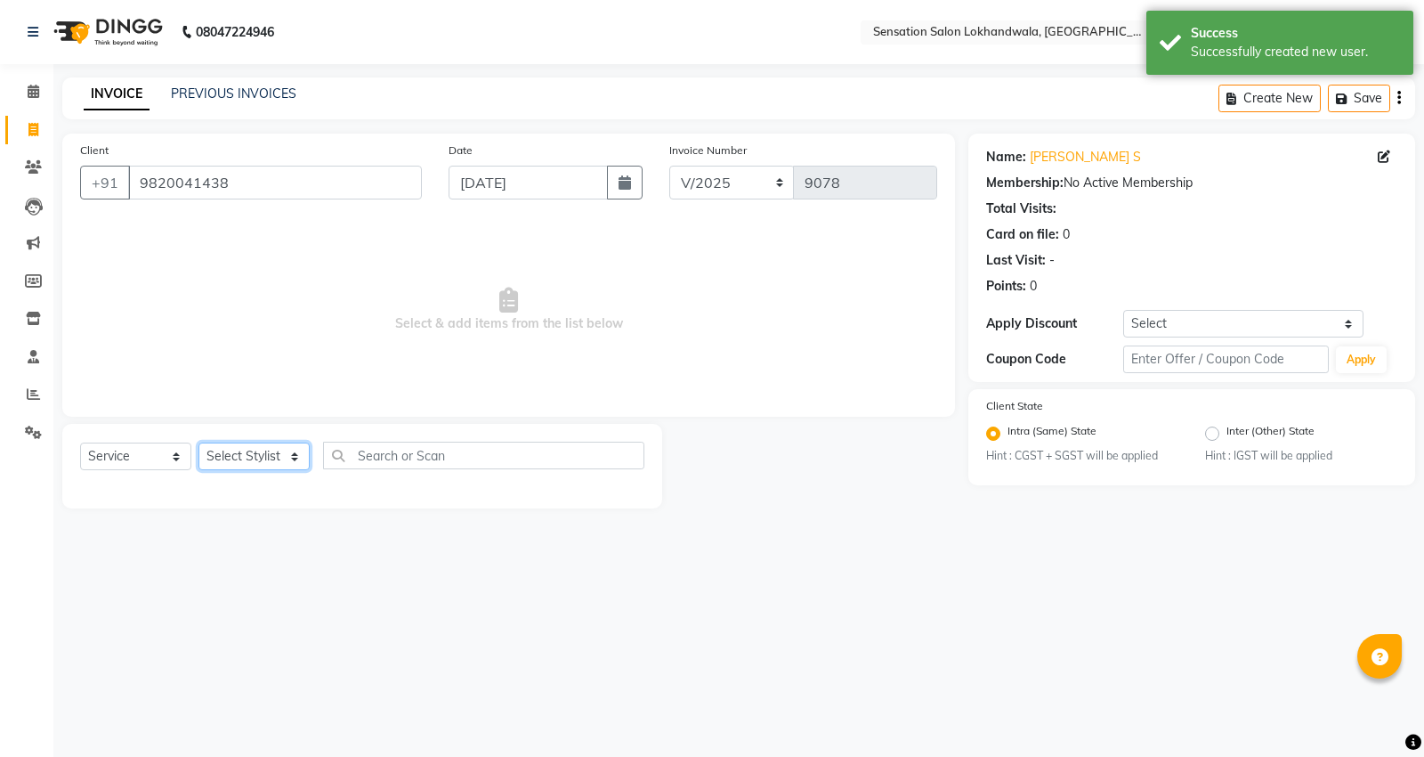
click at [305, 464] on select "Select Stylist Amita Amjad HINA INNAYAT KIRAN LAVESH Piyu Pramool Rai PRIYANKA …" at bounding box center [254, 456] width 111 height 28
select select "39422"
click at [199, 443] on select "Select Stylist Amita Amjad HINA INNAYAT KIRAN LAVESH Piyu Pramool Rai PRIYANKA …" at bounding box center [254, 456] width 111 height 28
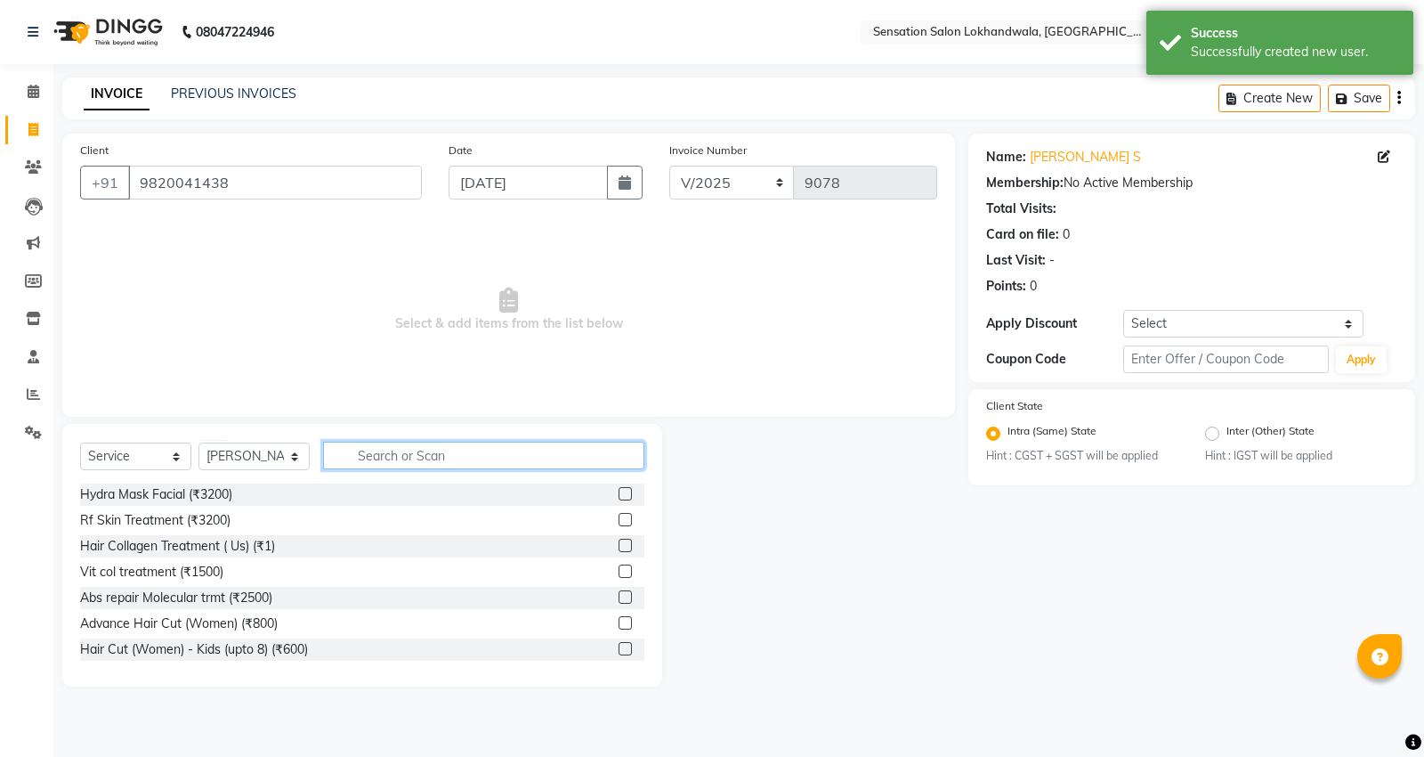
click at [433, 457] on input "text" at bounding box center [483, 456] width 321 height 28
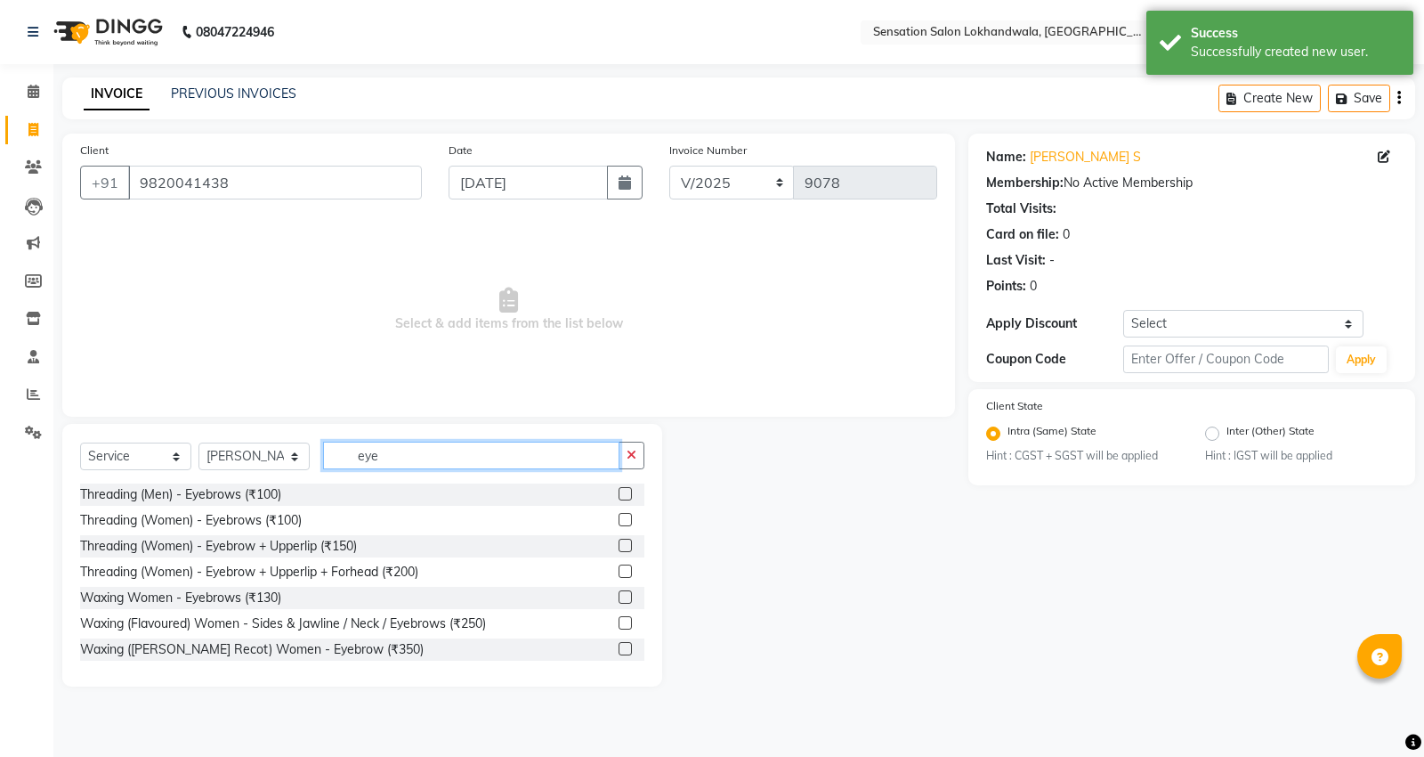
type input "eye"
click at [619, 545] on label at bounding box center [625, 545] width 13 height 13
click at [619, 545] on input "checkbox" at bounding box center [625, 546] width 12 height 12
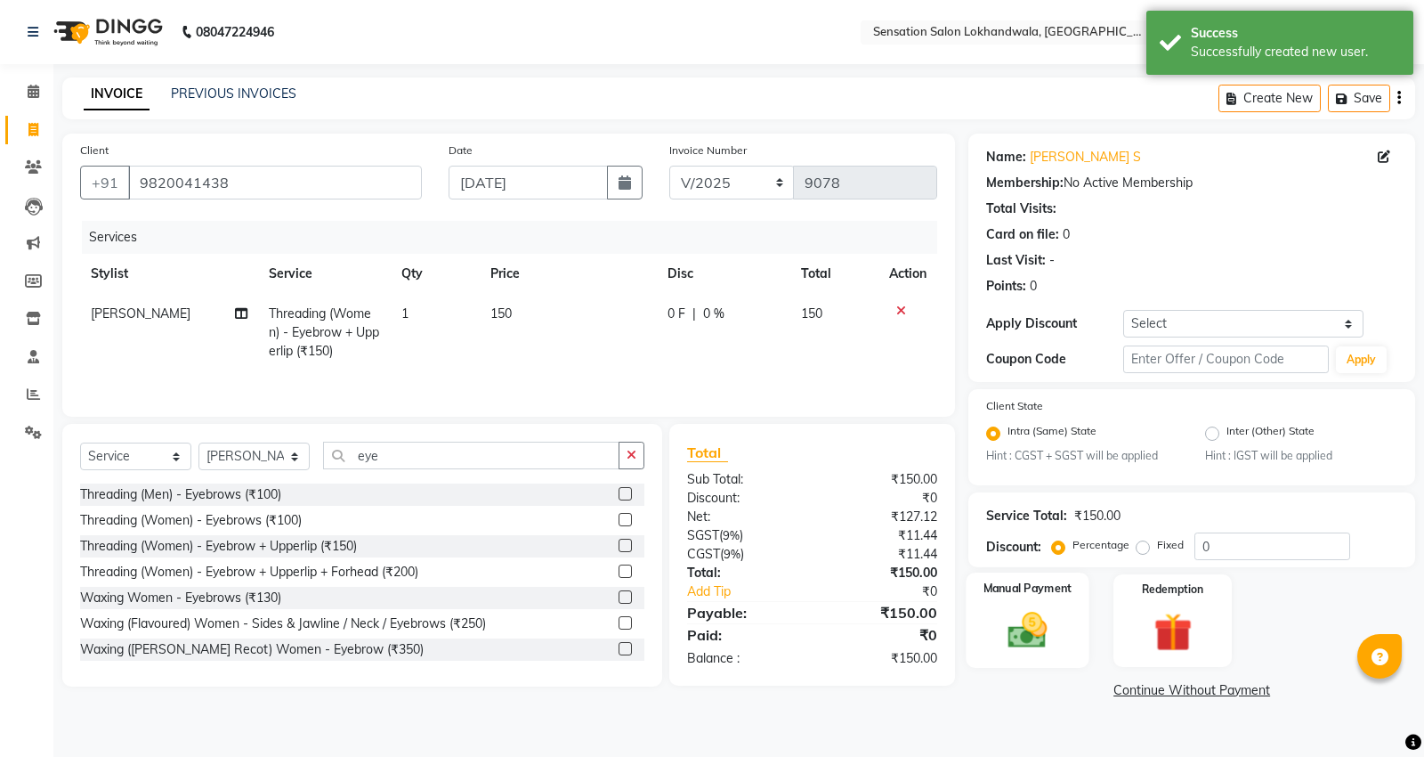
checkbox input "false"
click at [1026, 664] on div "Manual Payment" at bounding box center [1028, 619] width 123 height 95
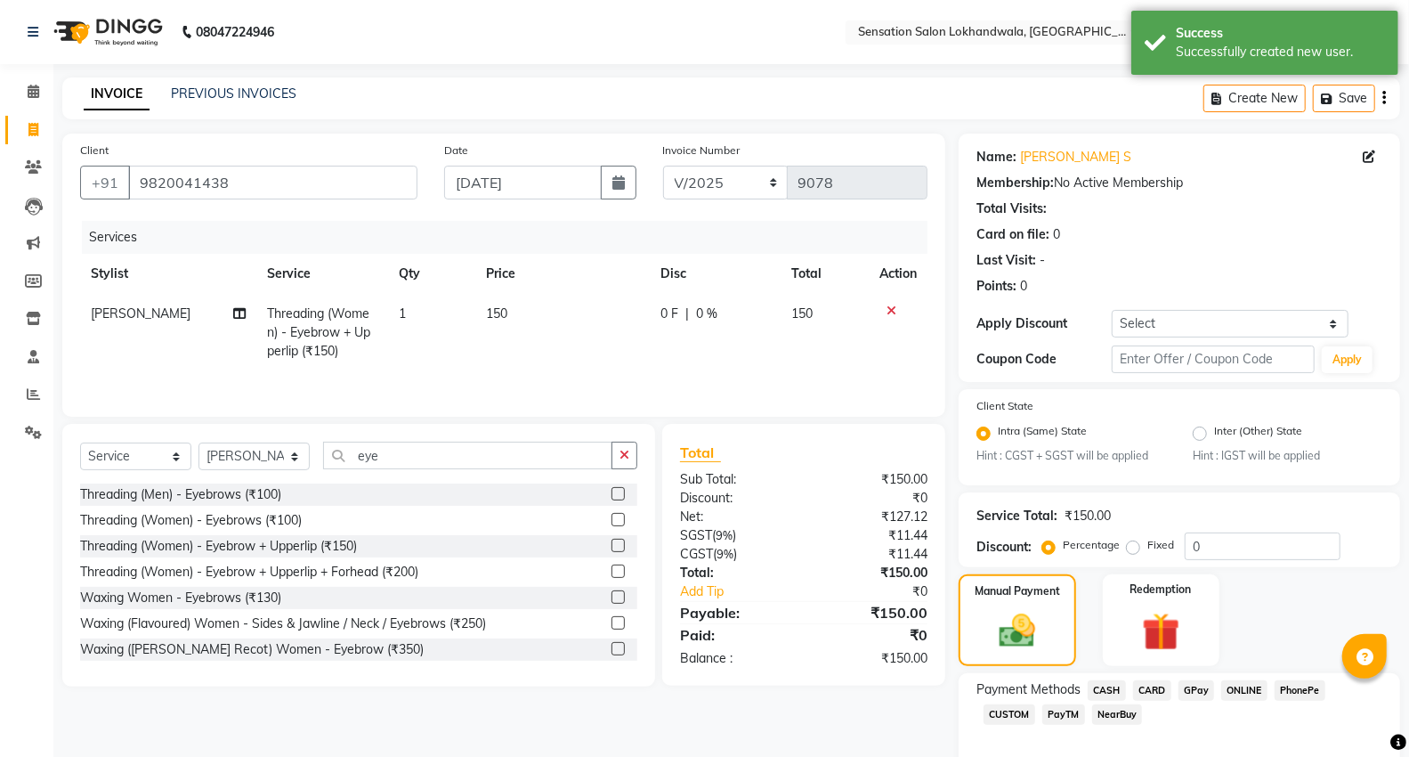
scroll to position [85, 0]
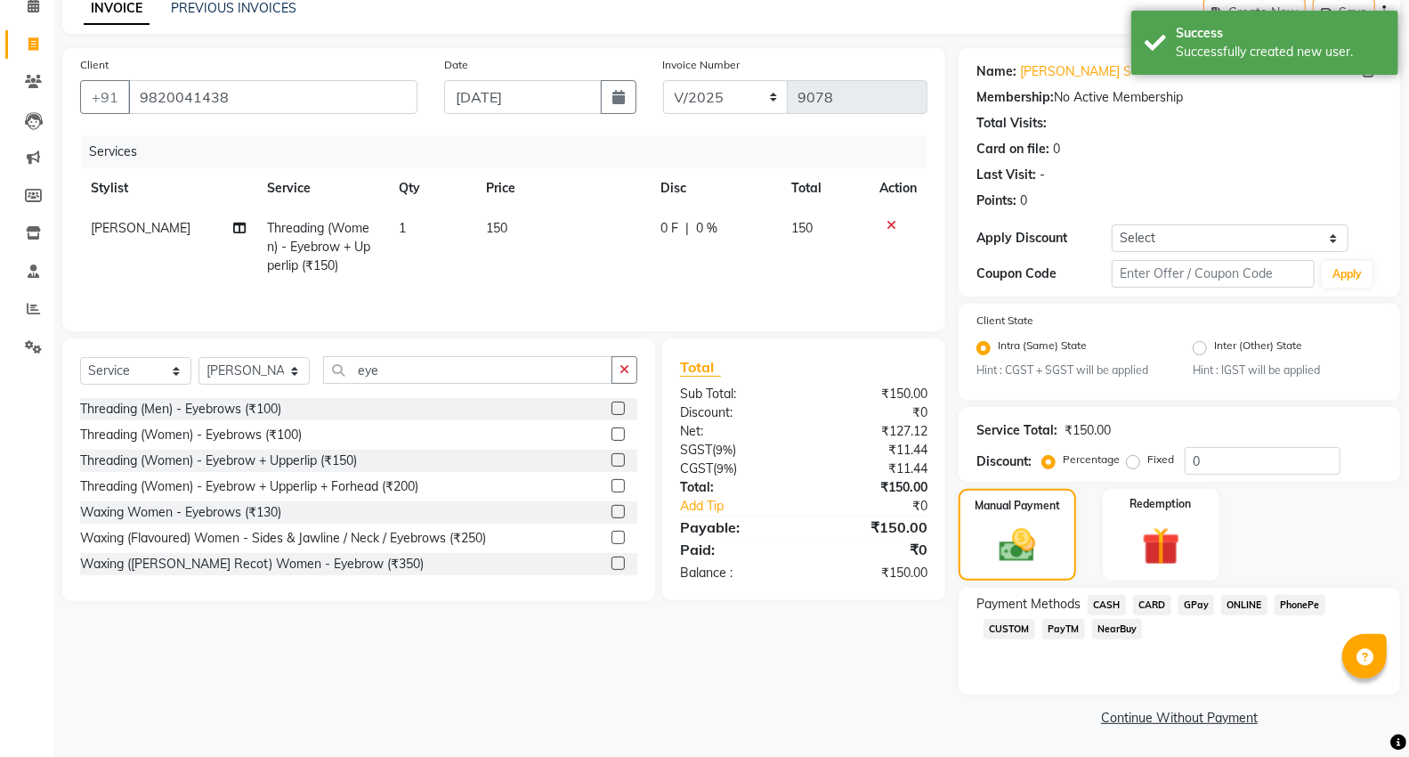
click at [1189, 608] on span "GPay" at bounding box center [1197, 605] width 37 height 20
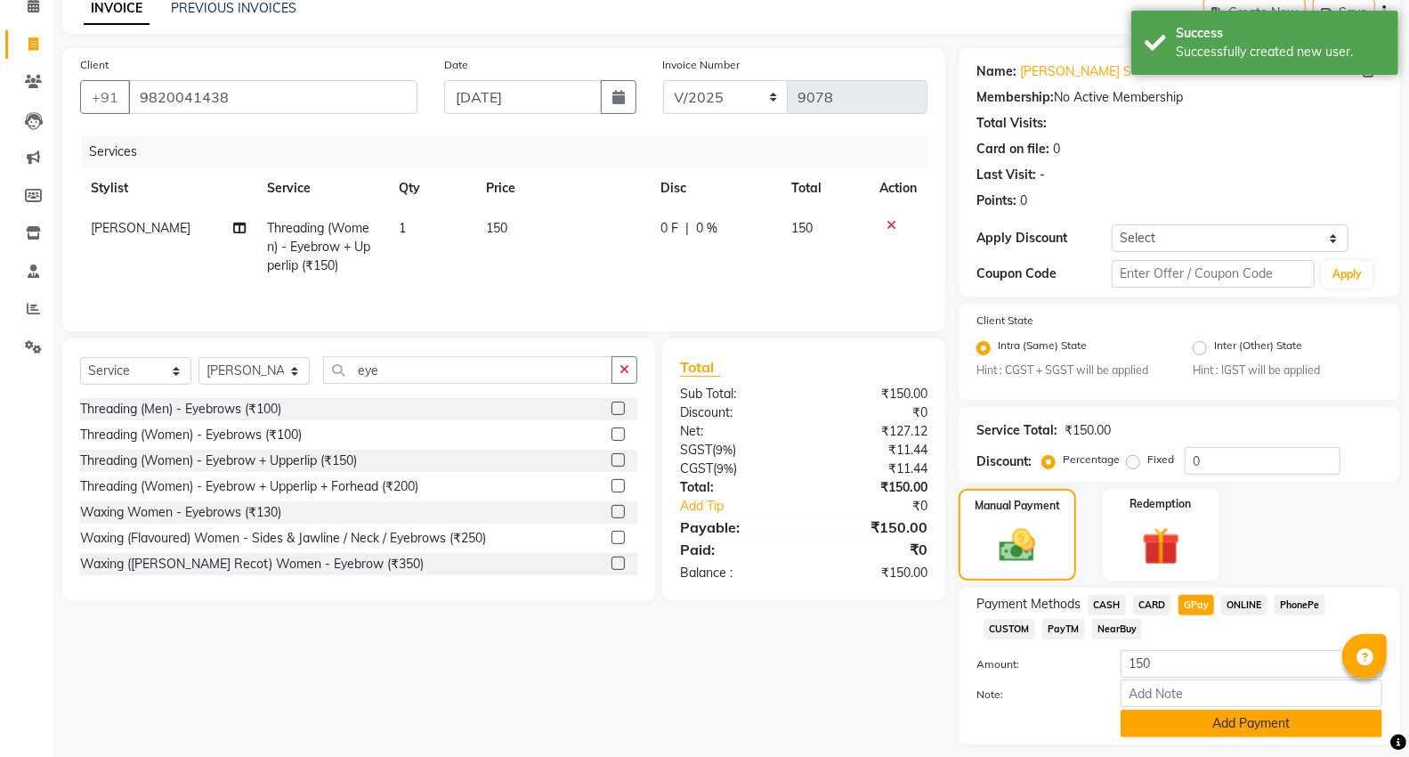
drag, startPoint x: 1214, startPoint y: 725, endPoint x: 1423, endPoint y: 639, distance: 225.2
click at [1217, 726] on button "Add Payment" at bounding box center [1252, 724] width 262 height 28
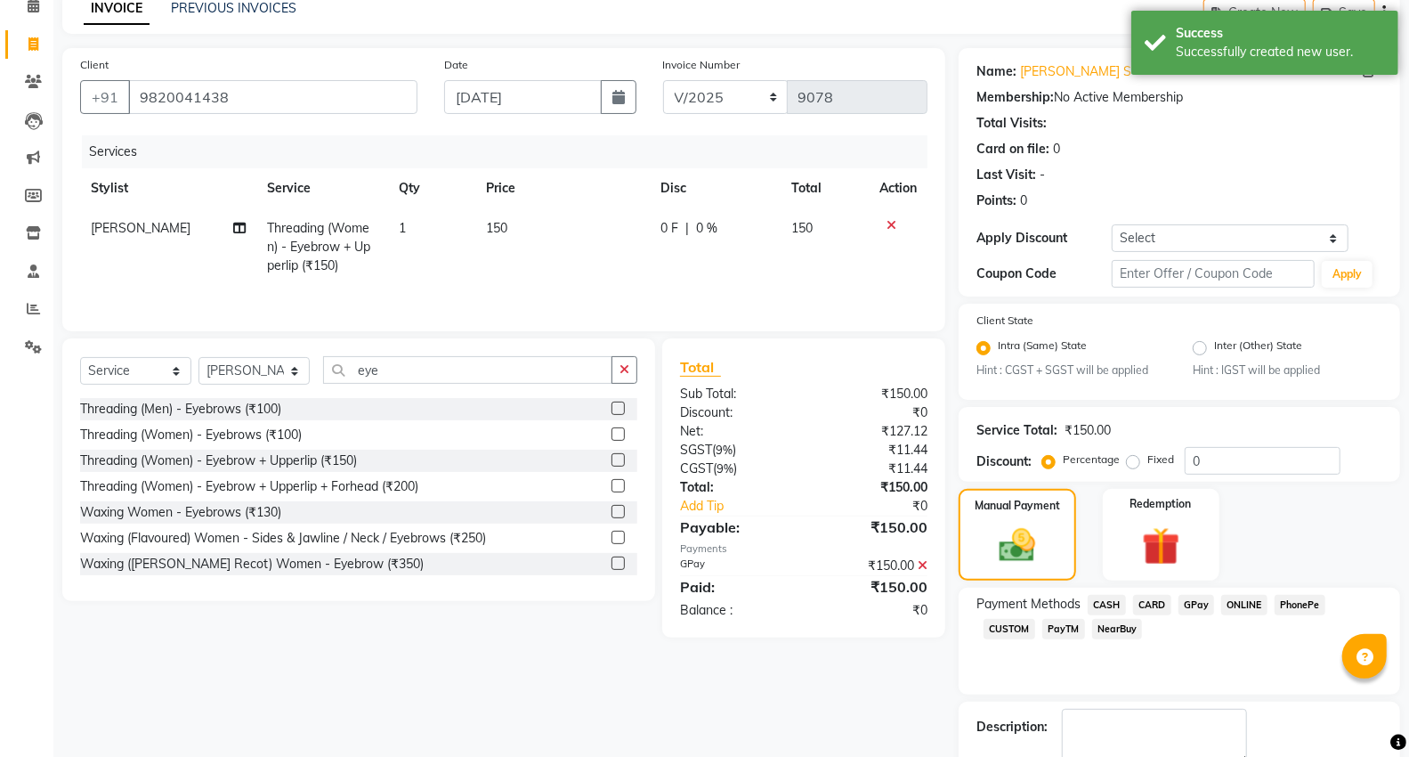
scroll to position [187, 0]
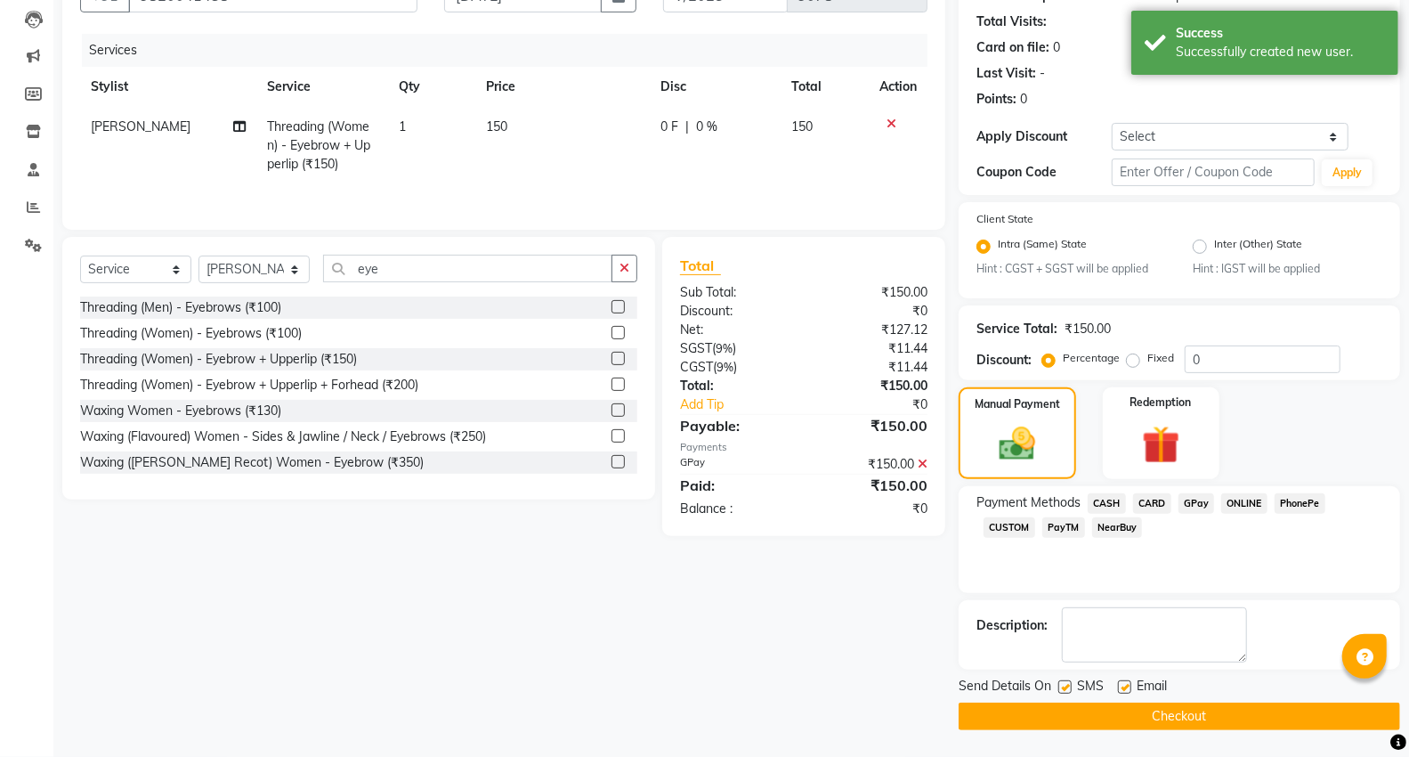
click at [1303, 726] on button "Checkout" at bounding box center [1180, 716] width 442 height 28
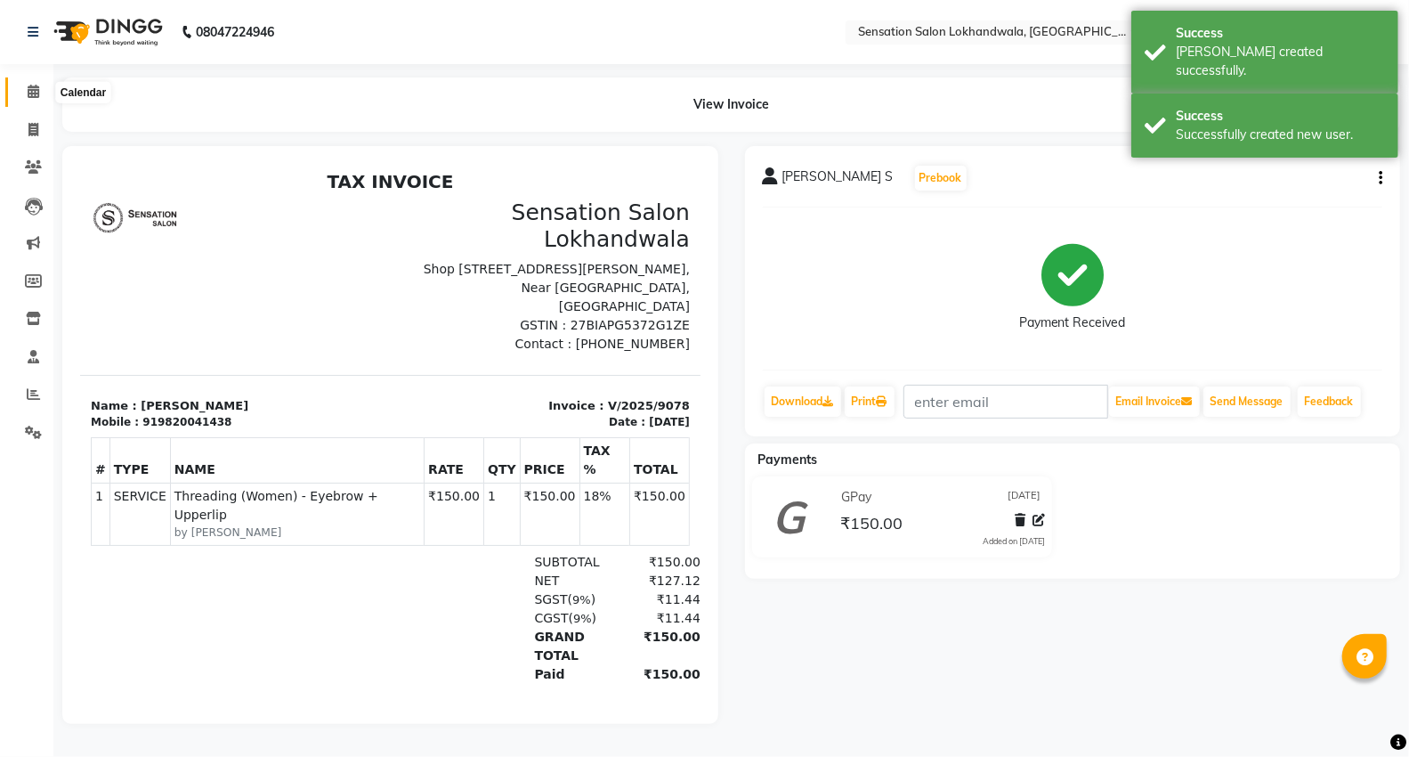
click at [31, 93] on icon at bounding box center [34, 91] width 12 height 13
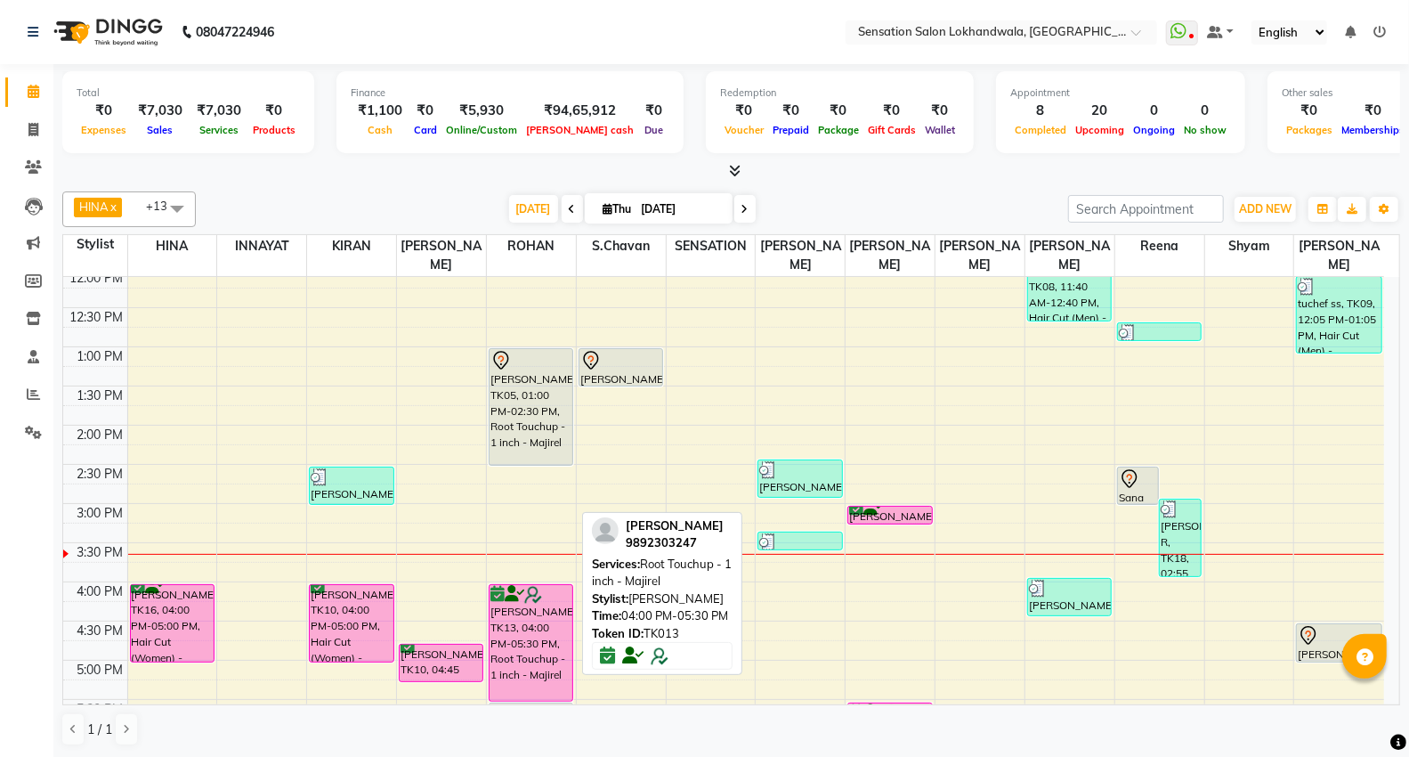
scroll to position [198, 0]
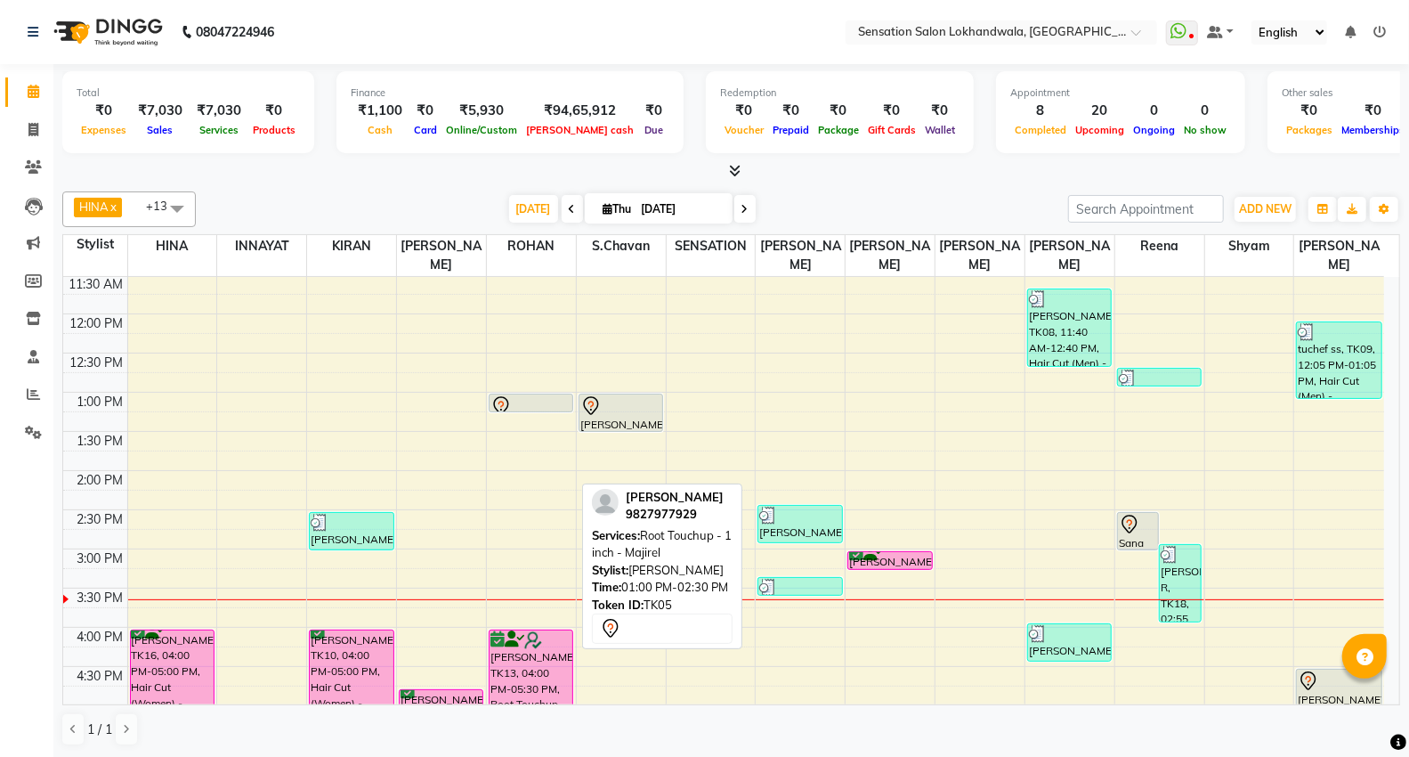
drag, startPoint x: 520, startPoint y: 487, endPoint x: 515, endPoint y: 388, distance: 99.0
click at [515, 388] on div "Nyra Jaswani, TK05, 01:00 PM-02:30 PM, Root Touchup - 1 inch - Majirel Aranya K…" at bounding box center [531, 666] width 89 height 1174
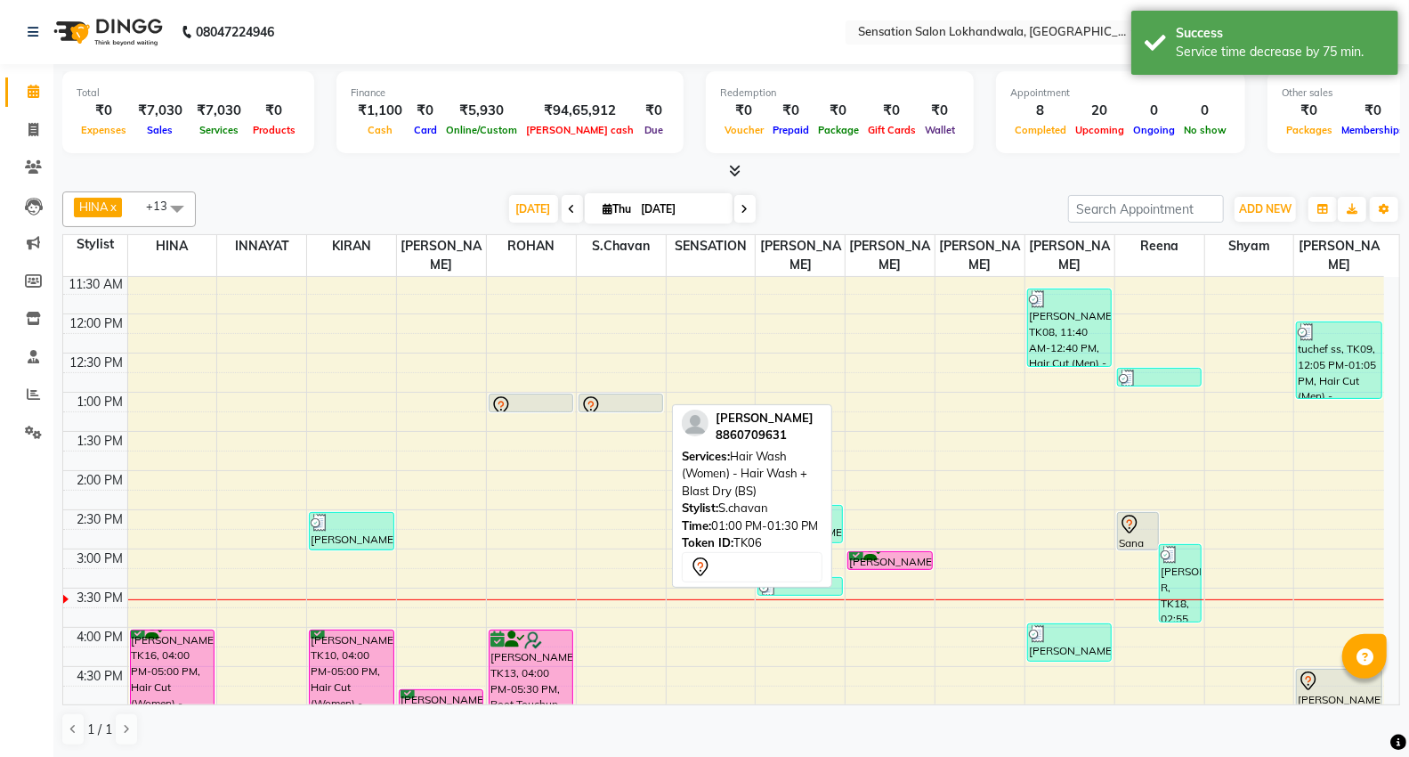
drag, startPoint x: 595, startPoint y: 408, endPoint x: 595, endPoint y: 390, distance: 17.8
click at [595, 390] on div "Simran Chandwani, TK06, 01:00 PM-01:30 PM, Hair Wash (Women) - Hair Wash + Blas…" at bounding box center [621, 666] width 89 height 1174
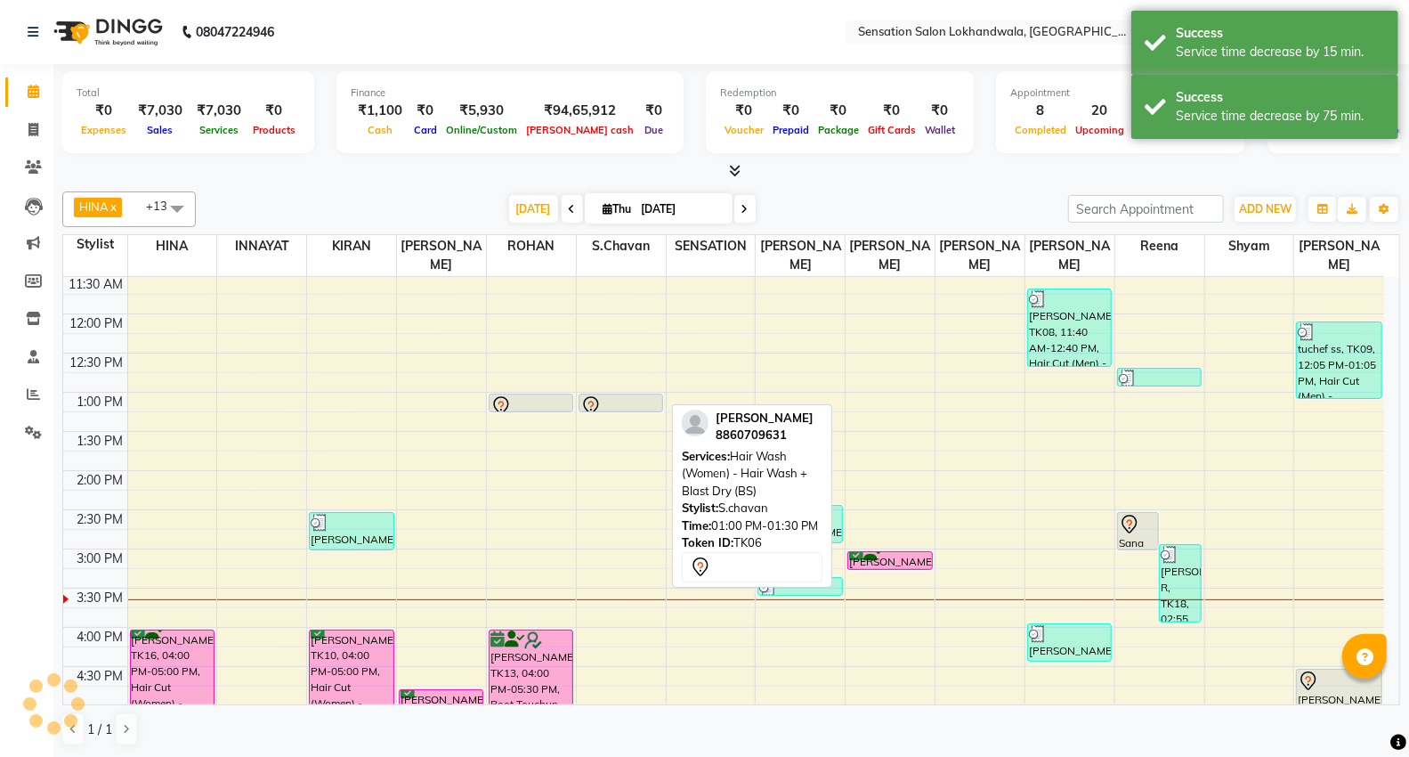
scroll to position [395, 0]
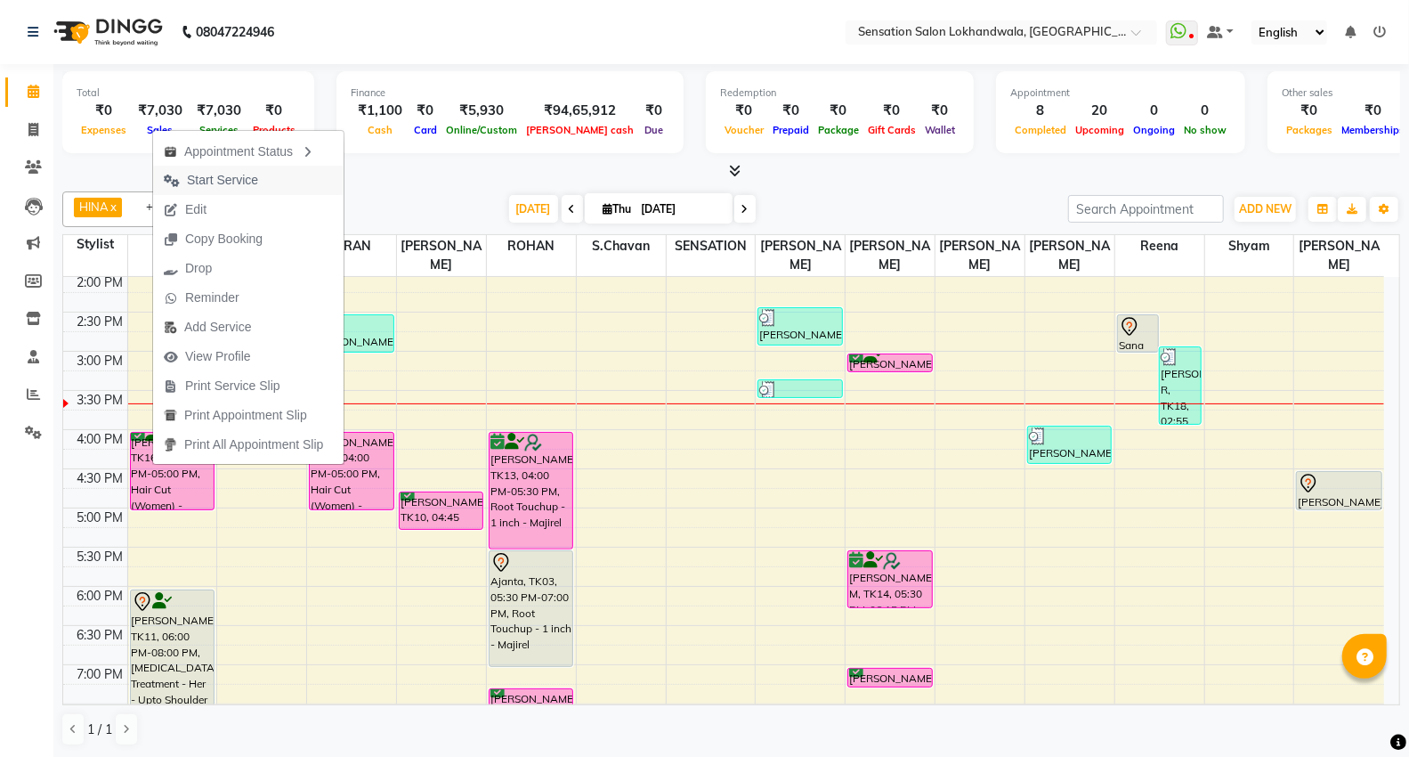
click at [280, 178] on button "Start Service" at bounding box center [248, 180] width 191 height 29
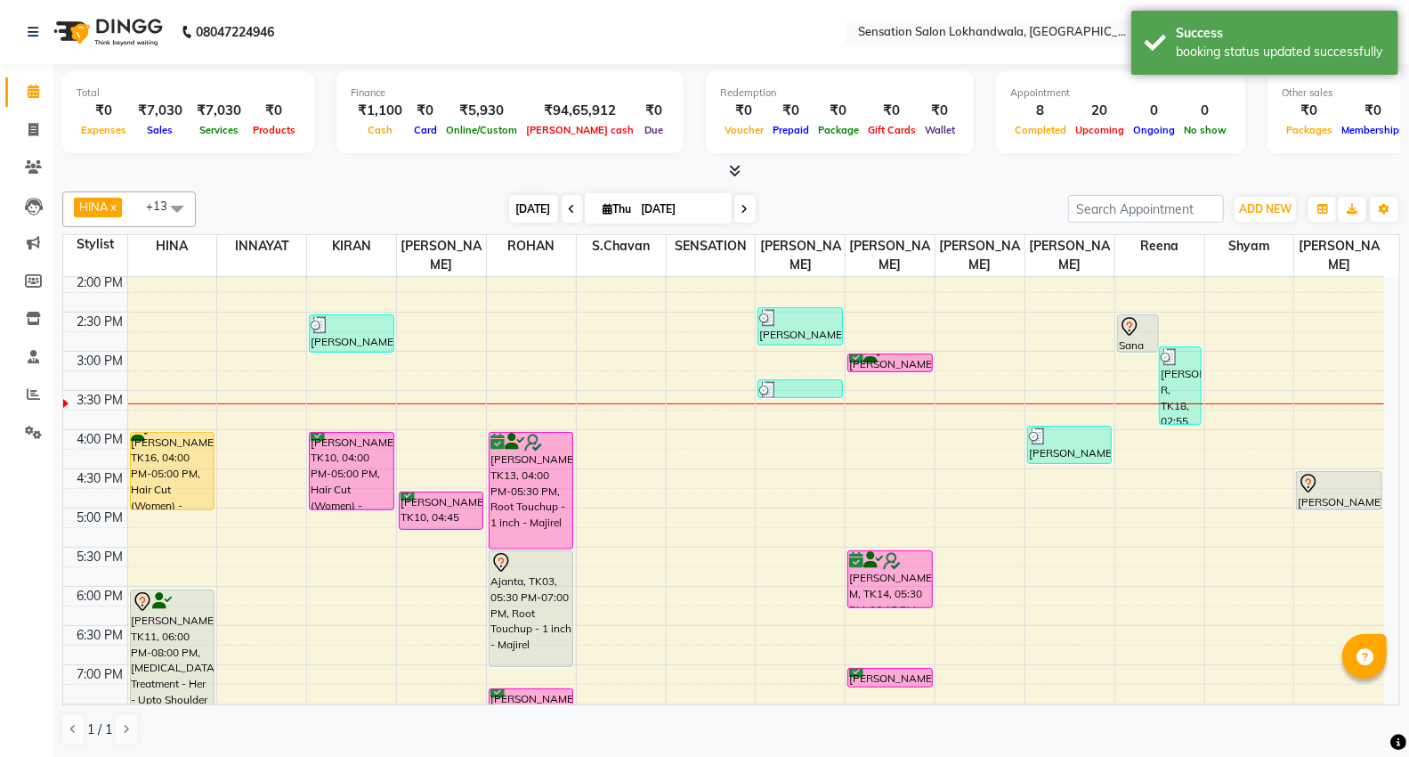
click at [520, 206] on span "[DATE]" at bounding box center [533, 209] width 49 height 28
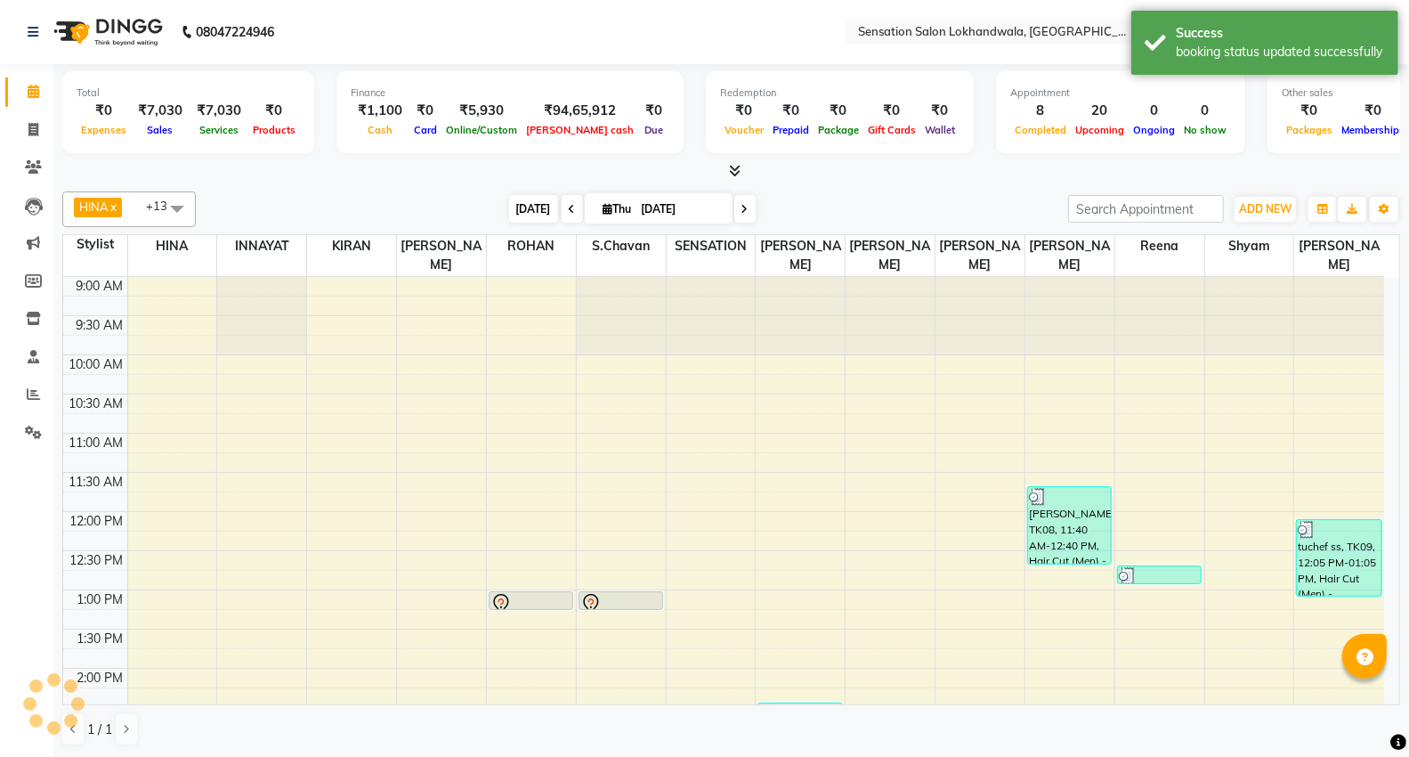
scroll to position [473, 0]
